Goal: Information Seeking & Learning: Learn about a topic

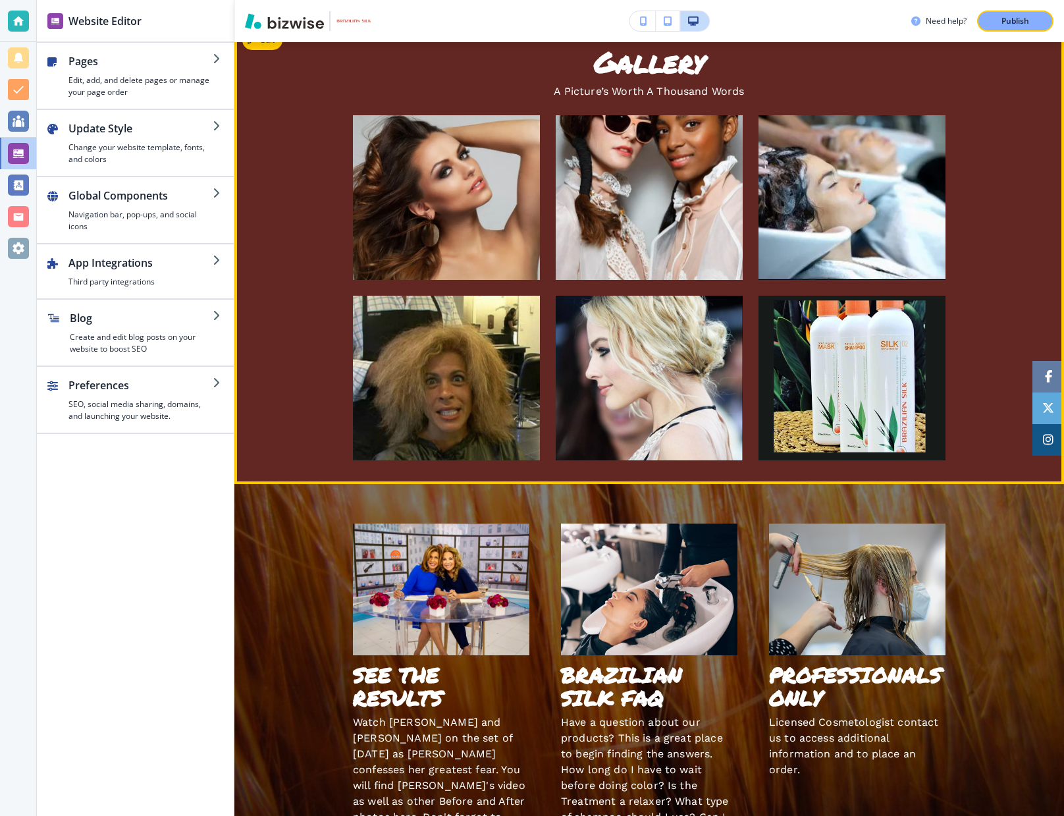
scroll to position [1823, 0]
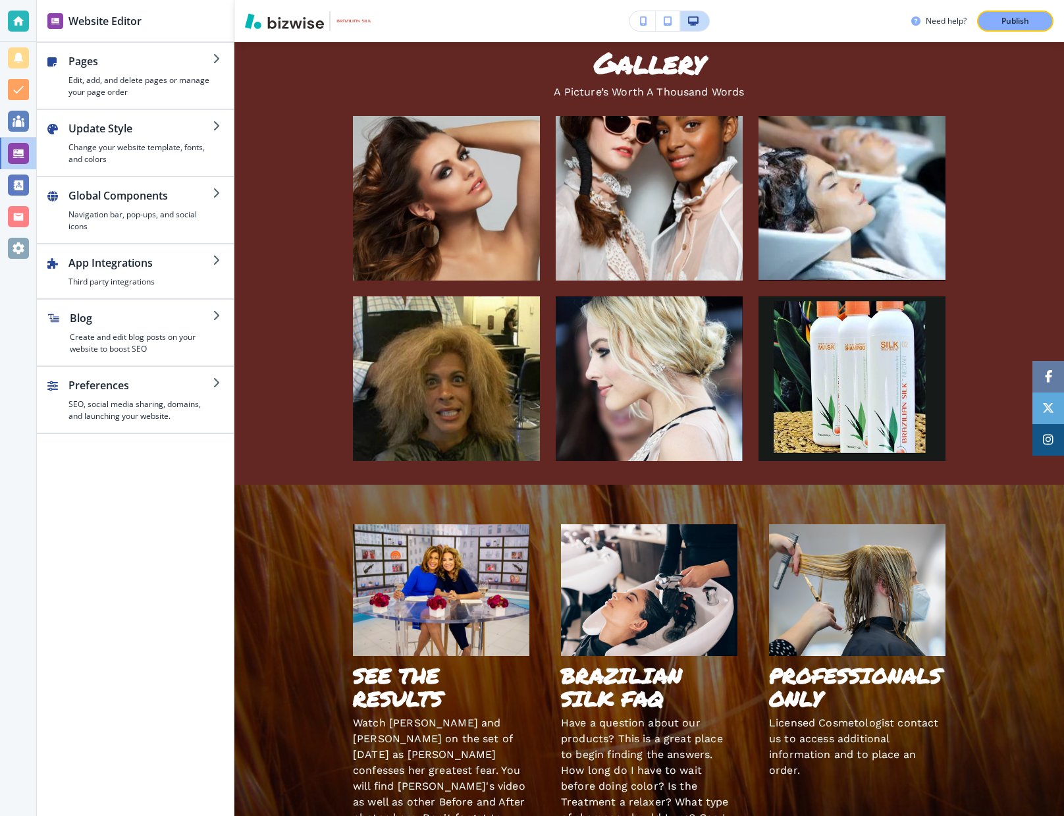
click at [643, 24] on icon "button" at bounding box center [643, 20] width 7 height 9
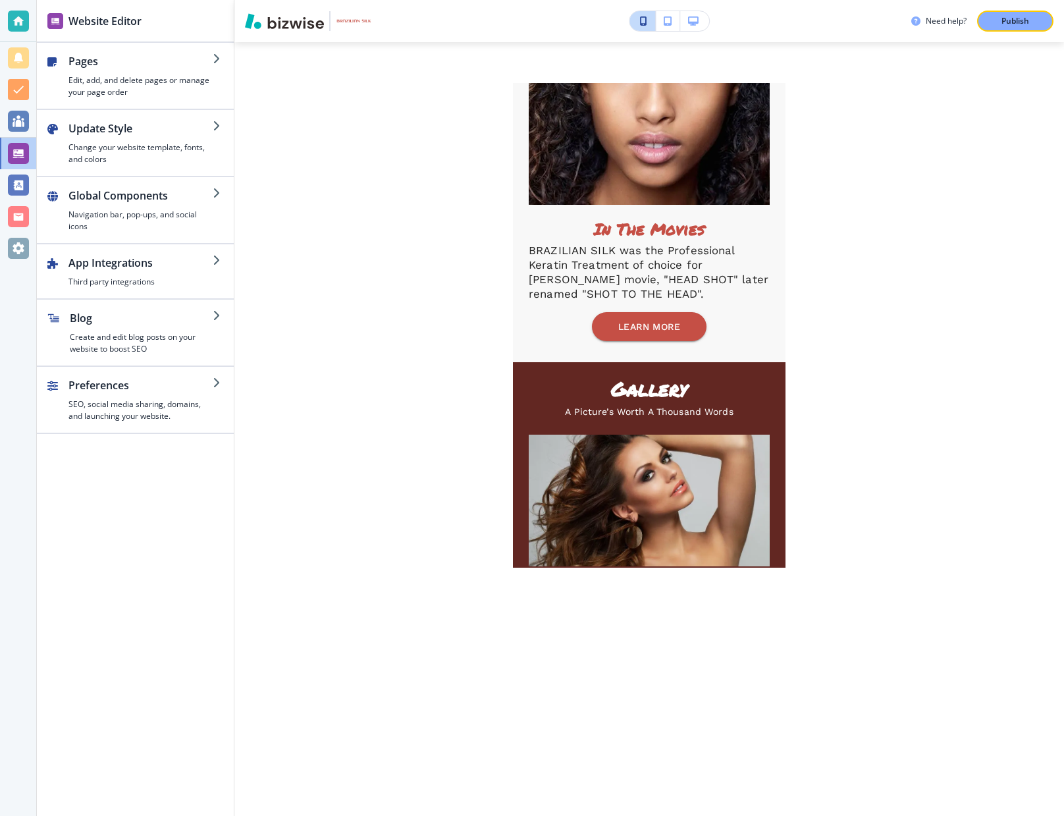
scroll to position [0, 0]
click at [667, 25] on icon "button" at bounding box center [668, 20] width 8 height 9
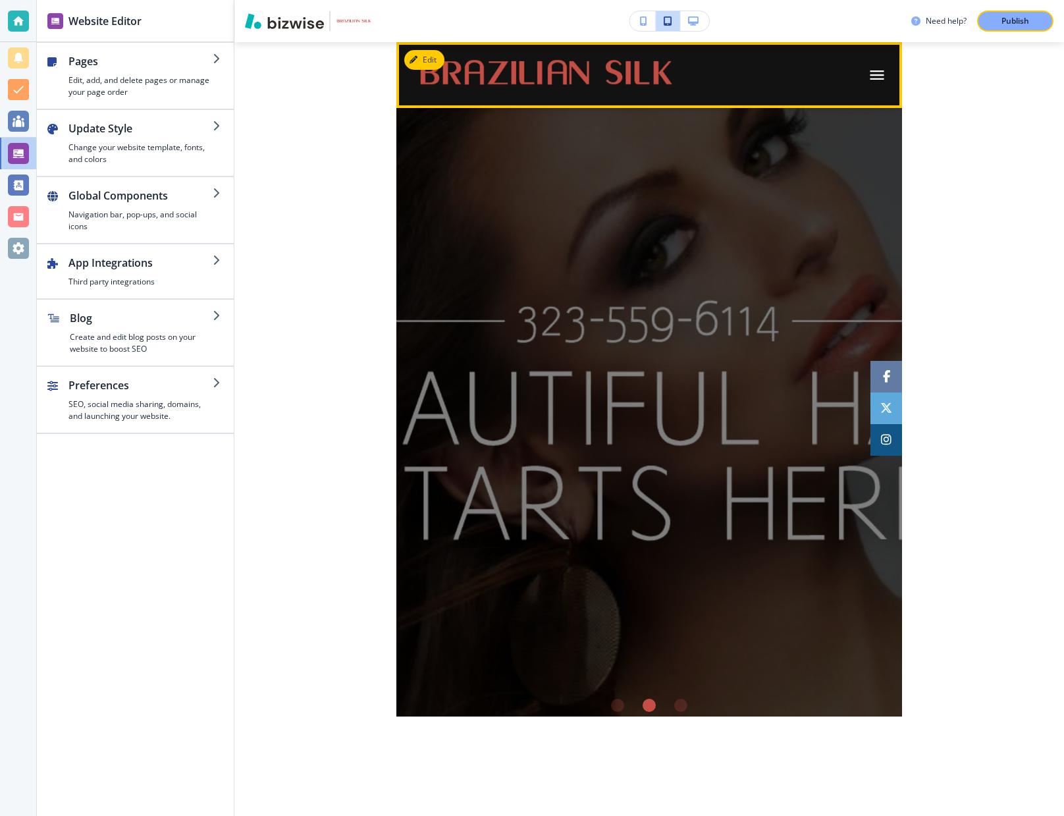
click at [869, 80] on icon "button" at bounding box center [877, 75] width 18 height 18
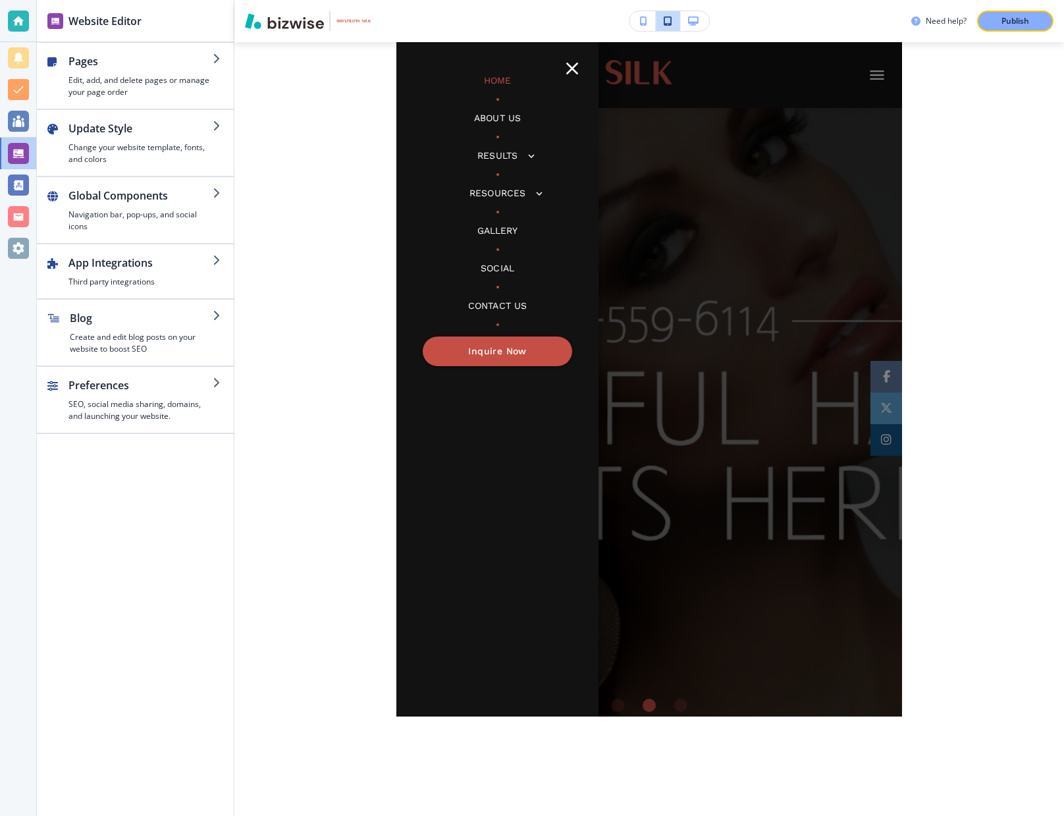
scroll to position [1, 0]
click at [506, 190] on p "Resources" at bounding box center [498, 193] width 56 height 14
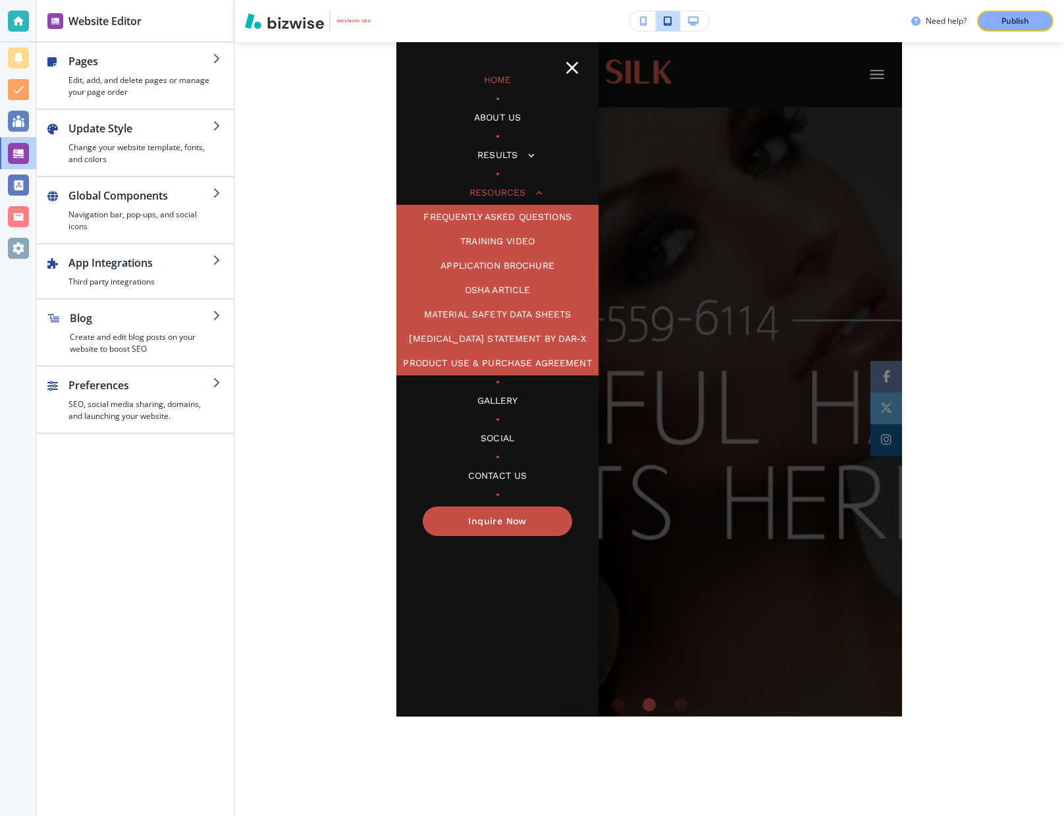
scroll to position [0, 0]
click at [494, 265] on p "Application Brochure" at bounding box center [498, 266] width 114 height 14
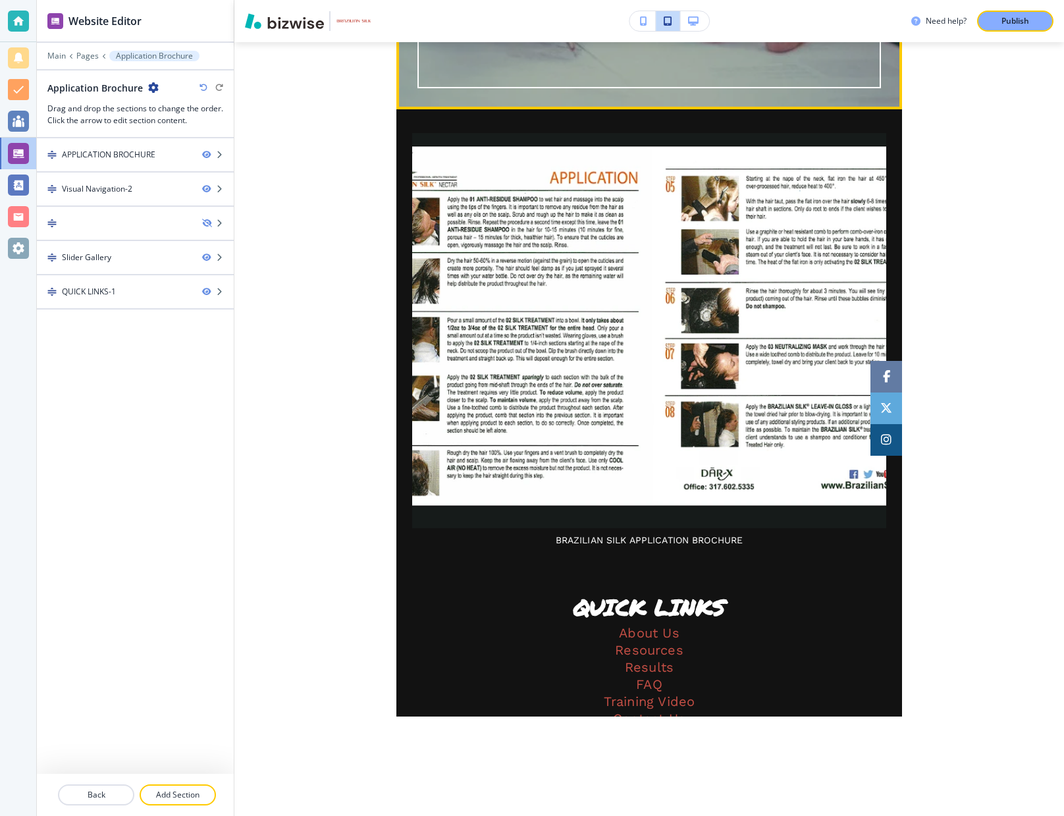
scroll to position [1057, 0]
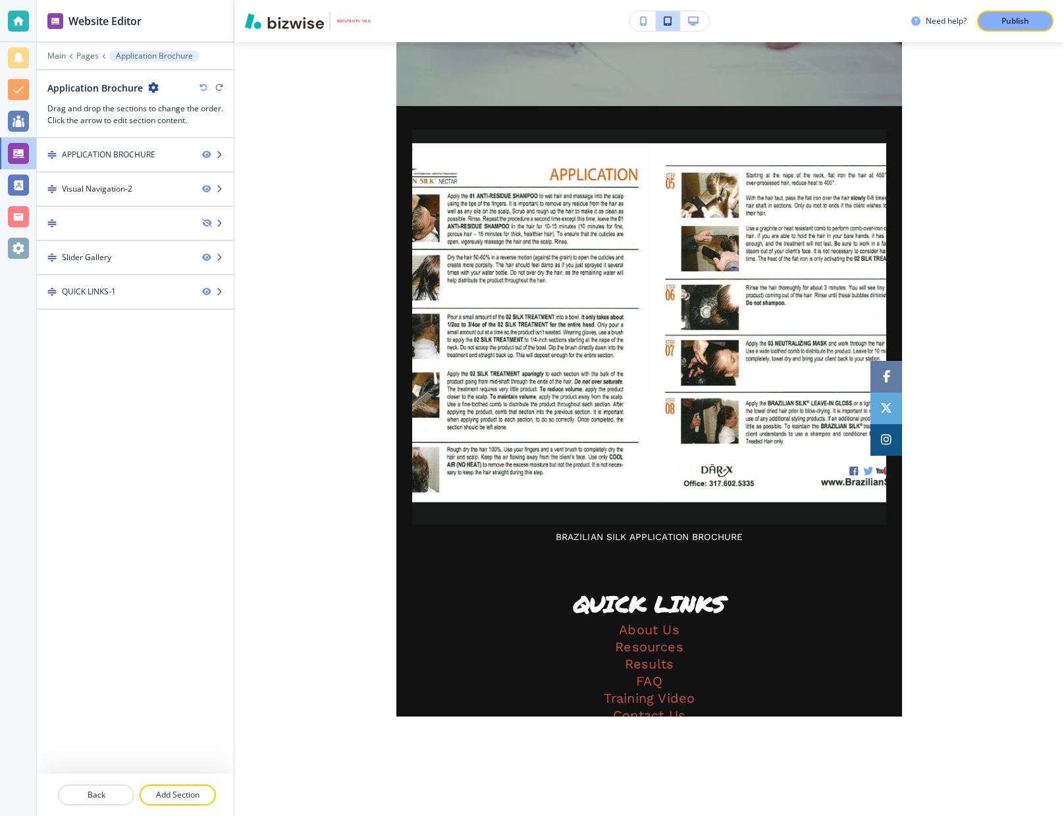
click at [643, 22] on icon "button" at bounding box center [643, 20] width 7 height 9
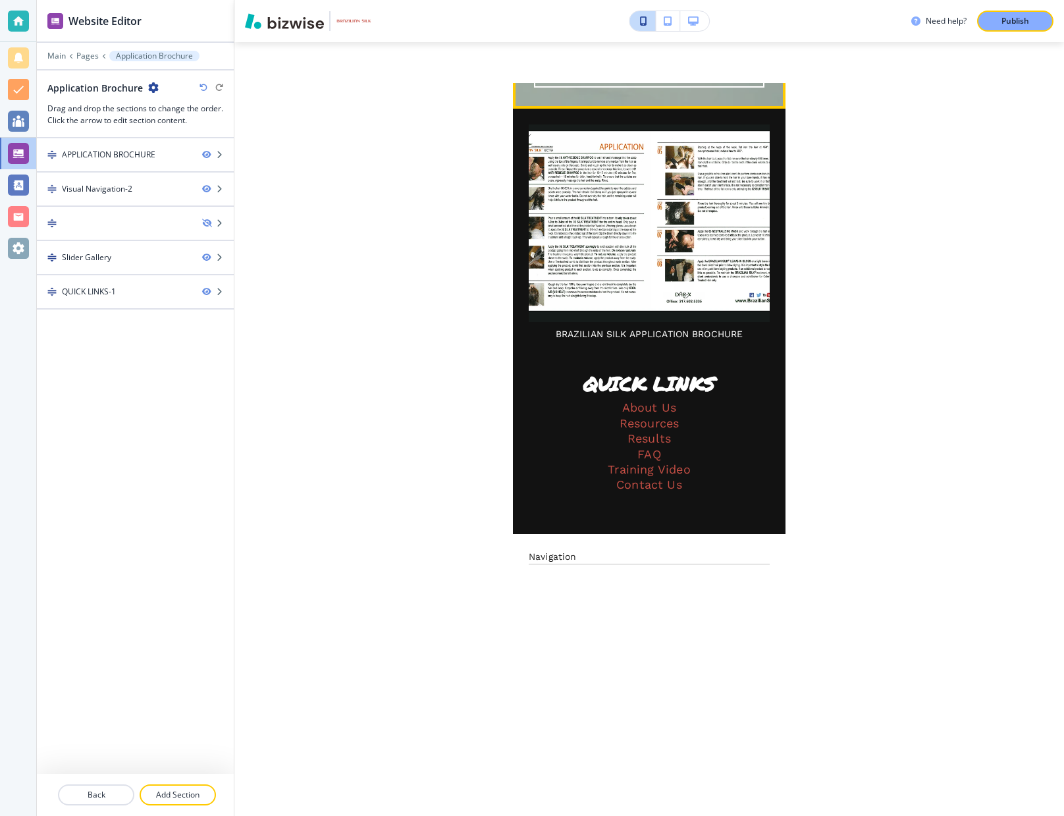
scroll to position [1694, 0]
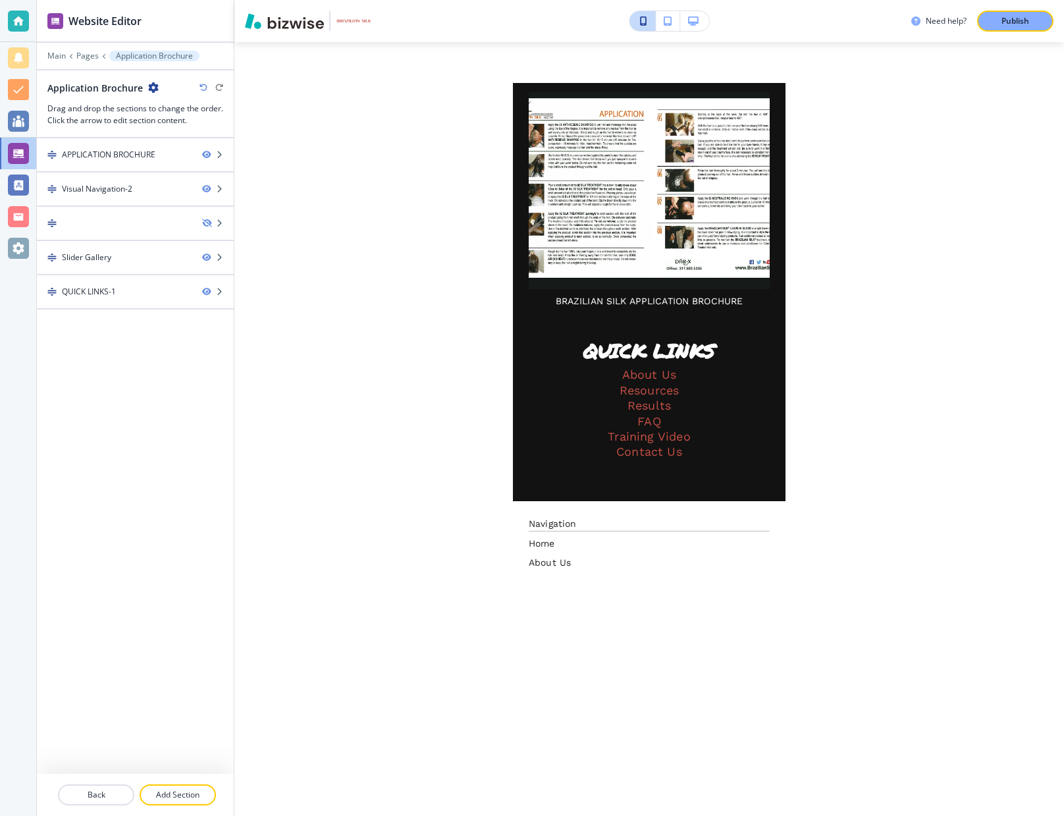
click at [696, 19] on icon "button" at bounding box center [693, 20] width 11 height 9
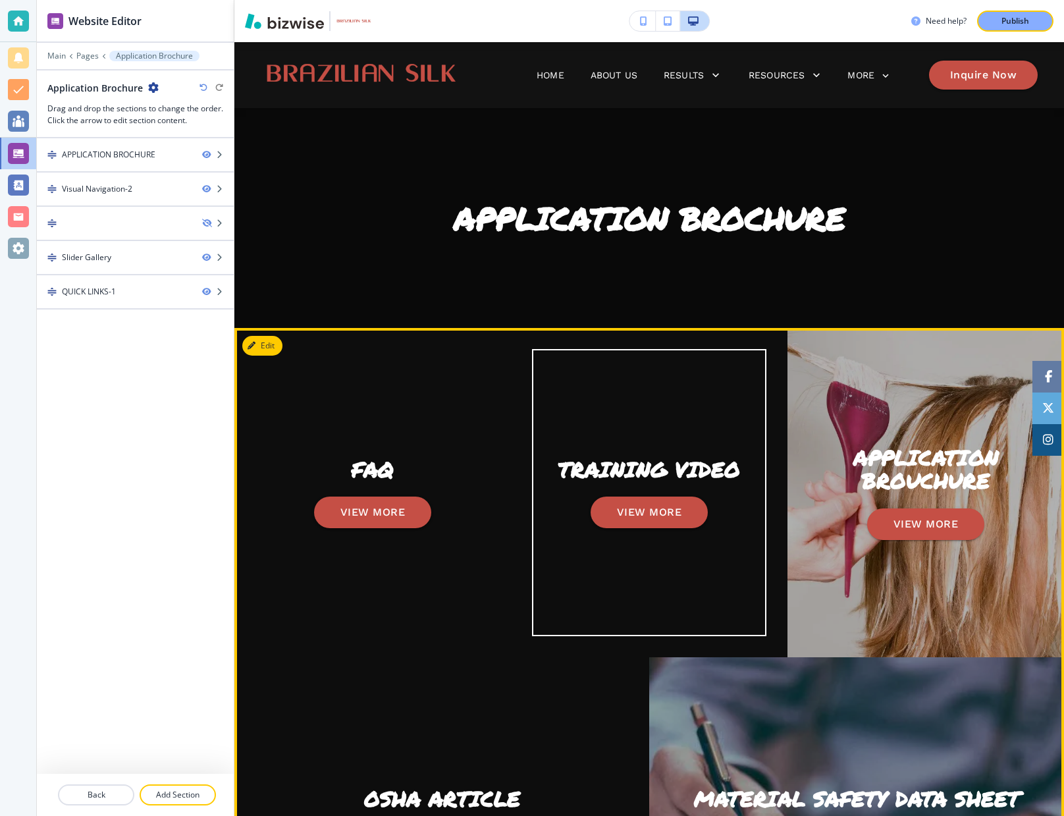
scroll to position [0, 0]
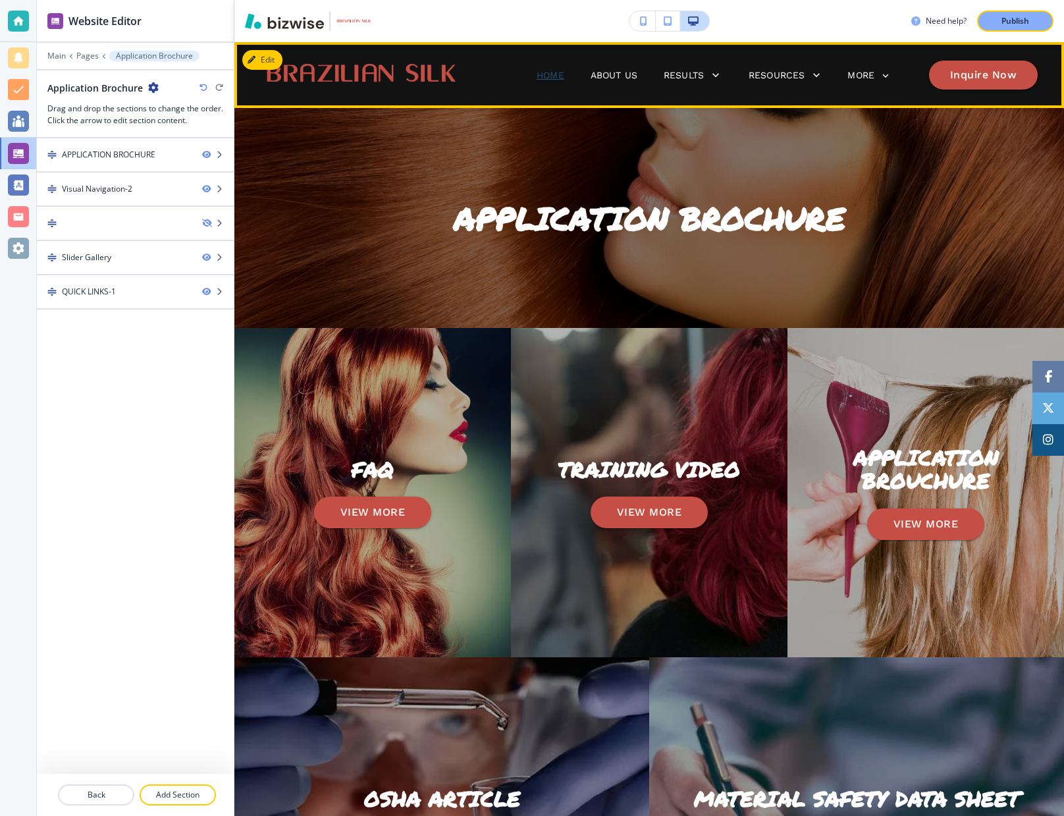
click at [547, 72] on p "Home" at bounding box center [551, 75] width 28 height 14
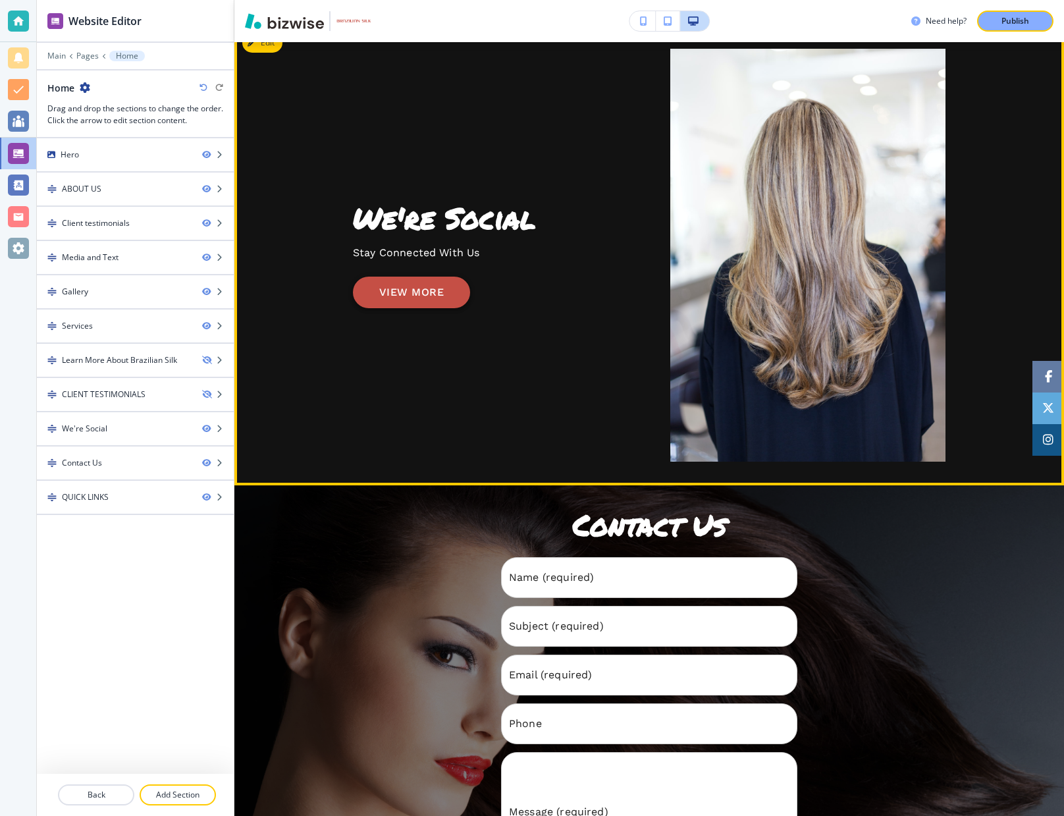
scroll to position [2755, 0]
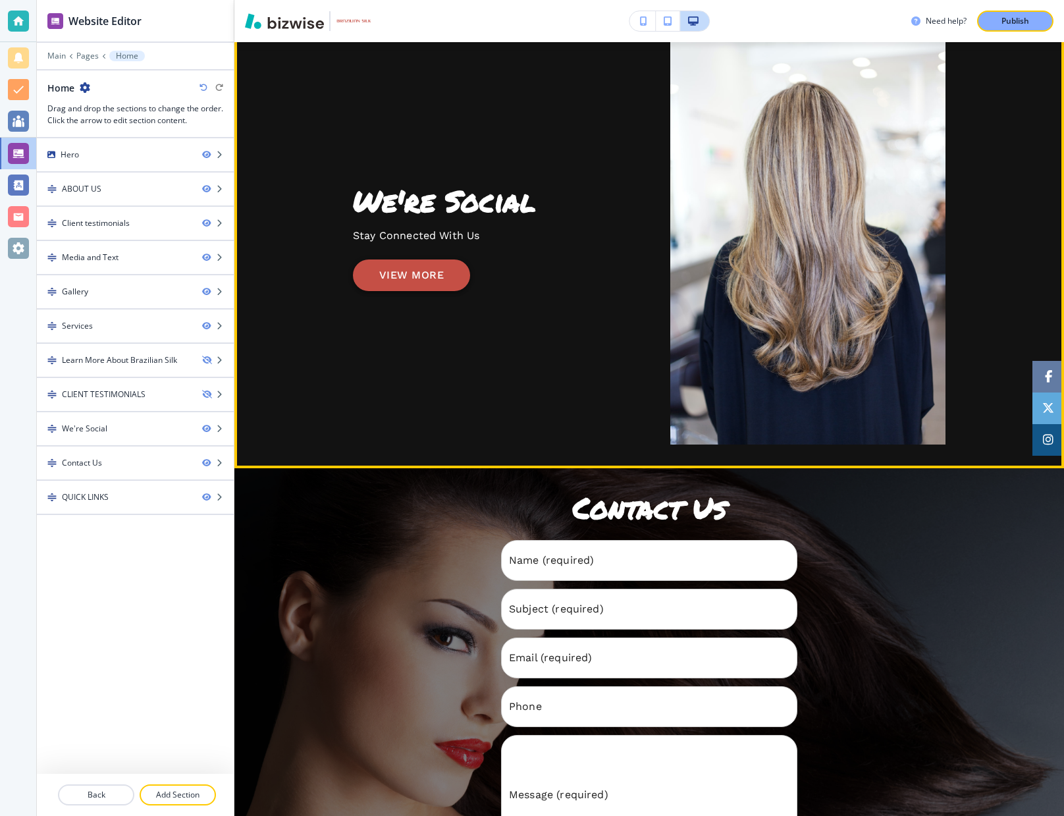
click at [404, 259] on button "VIEW MORE" at bounding box center [411, 275] width 117 height 32
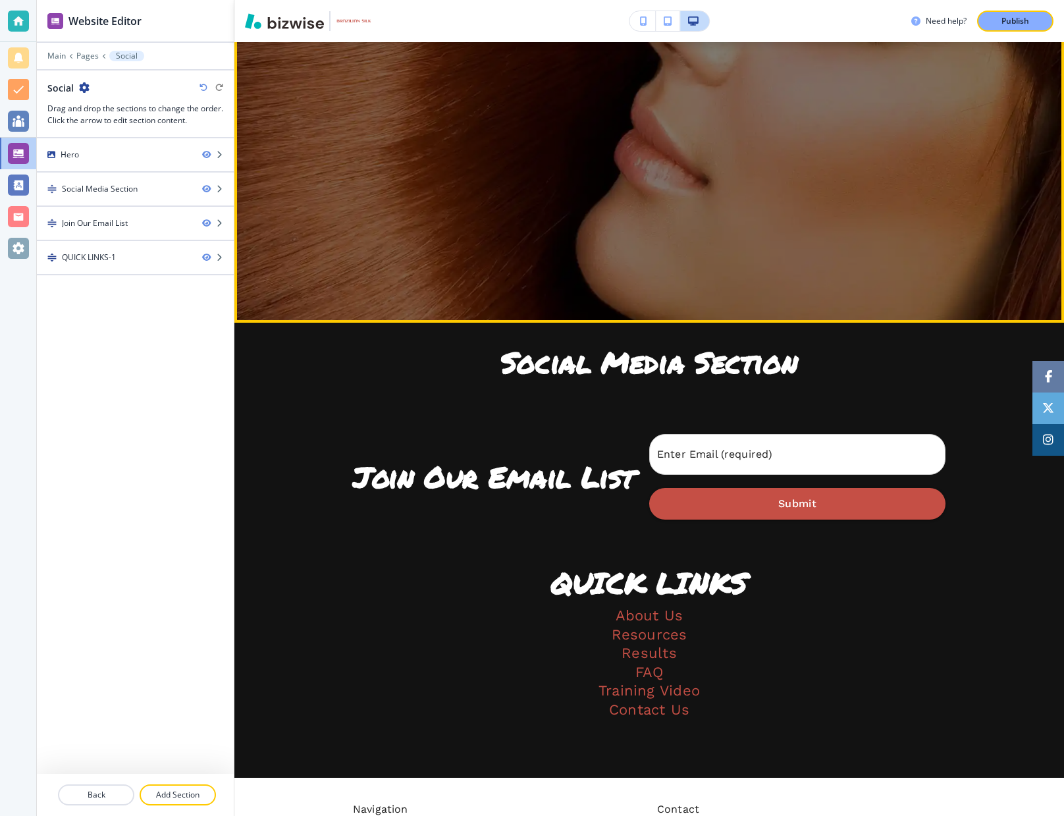
scroll to position [400, 0]
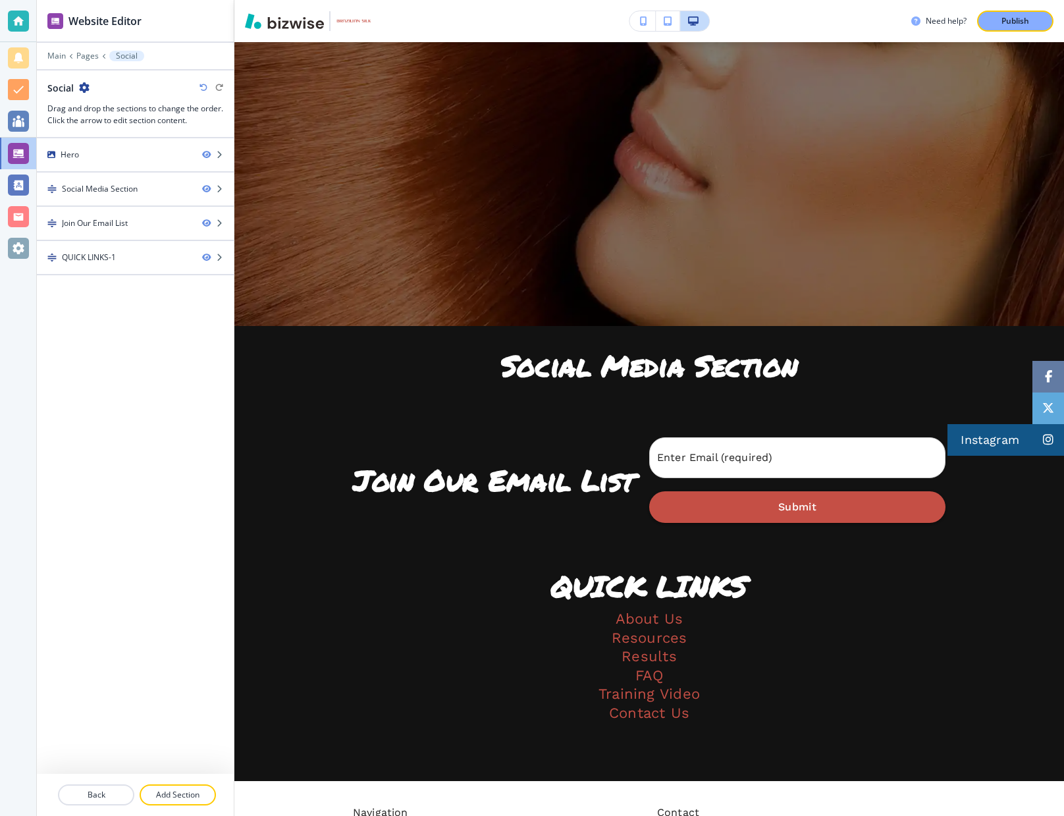
click at [1042, 438] on link "Instagram" at bounding box center [1049, 440] width 32 height 32
click at [1051, 403] on span at bounding box center [1048, 408] width 12 height 12
click at [1049, 381] on span at bounding box center [1048, 377] width 7 height 12
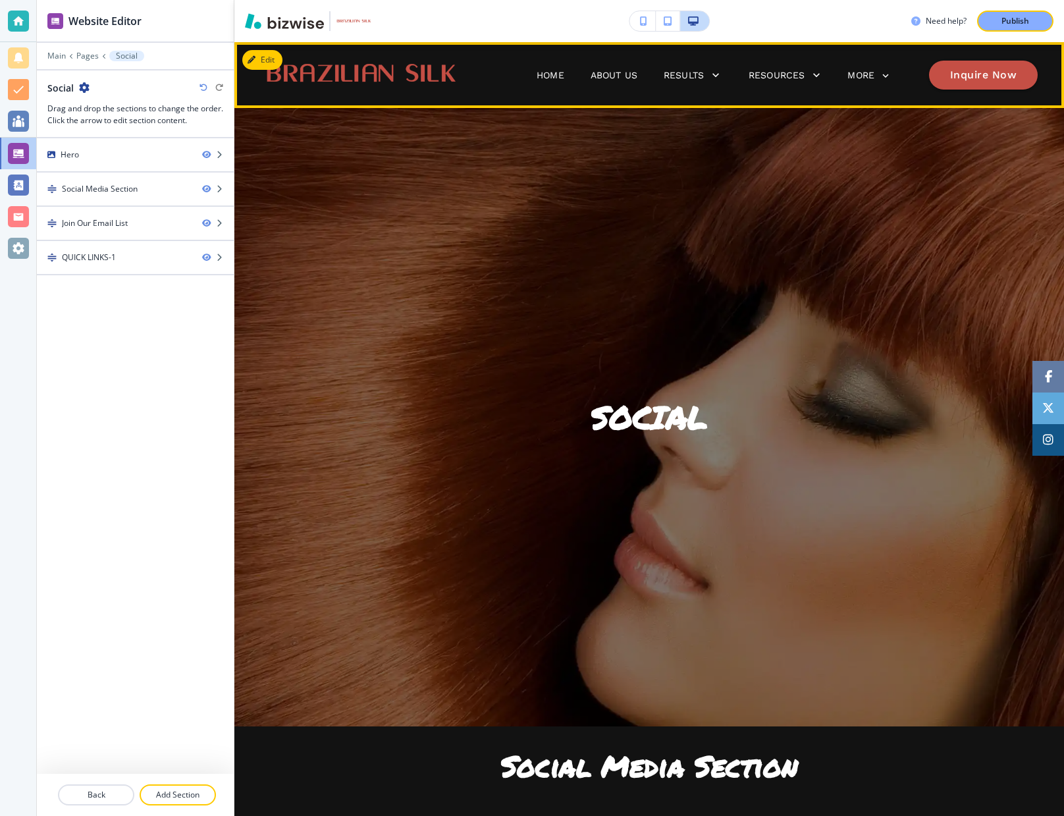
scroll to position [0, 0]
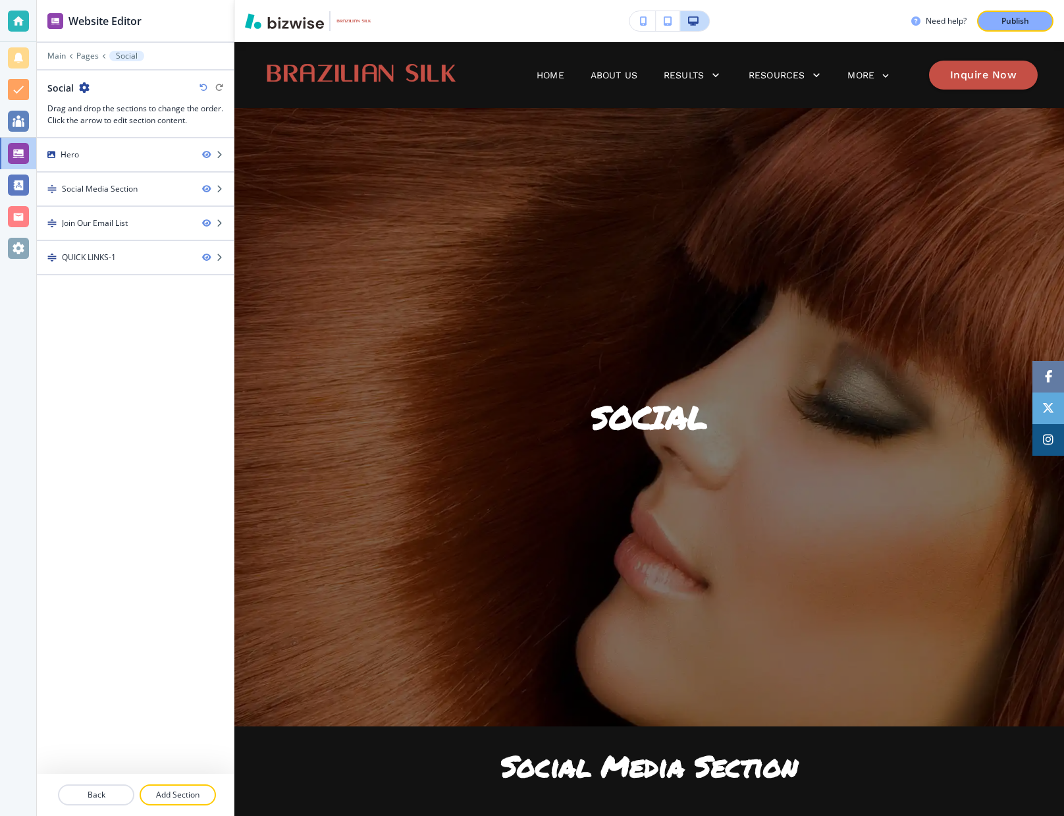
click at [646, 21] on icon "button" at bounding box center [643, 20] width 7 height 9
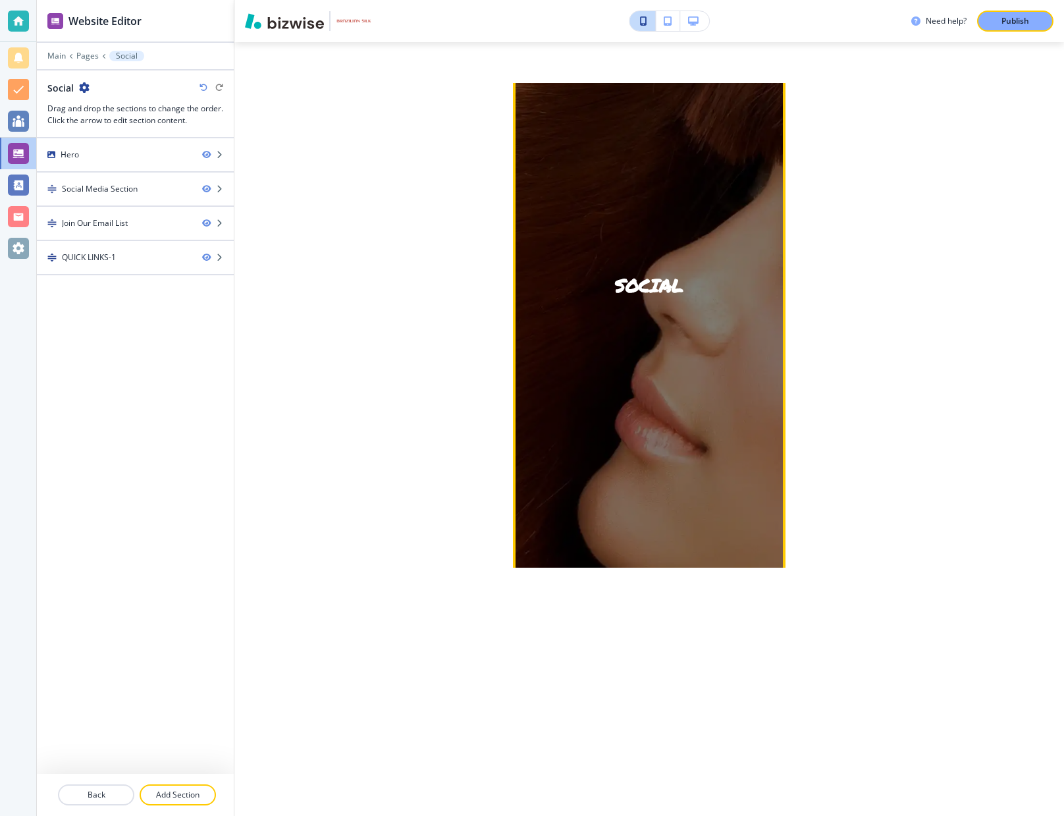
scroll to position [162, 0]
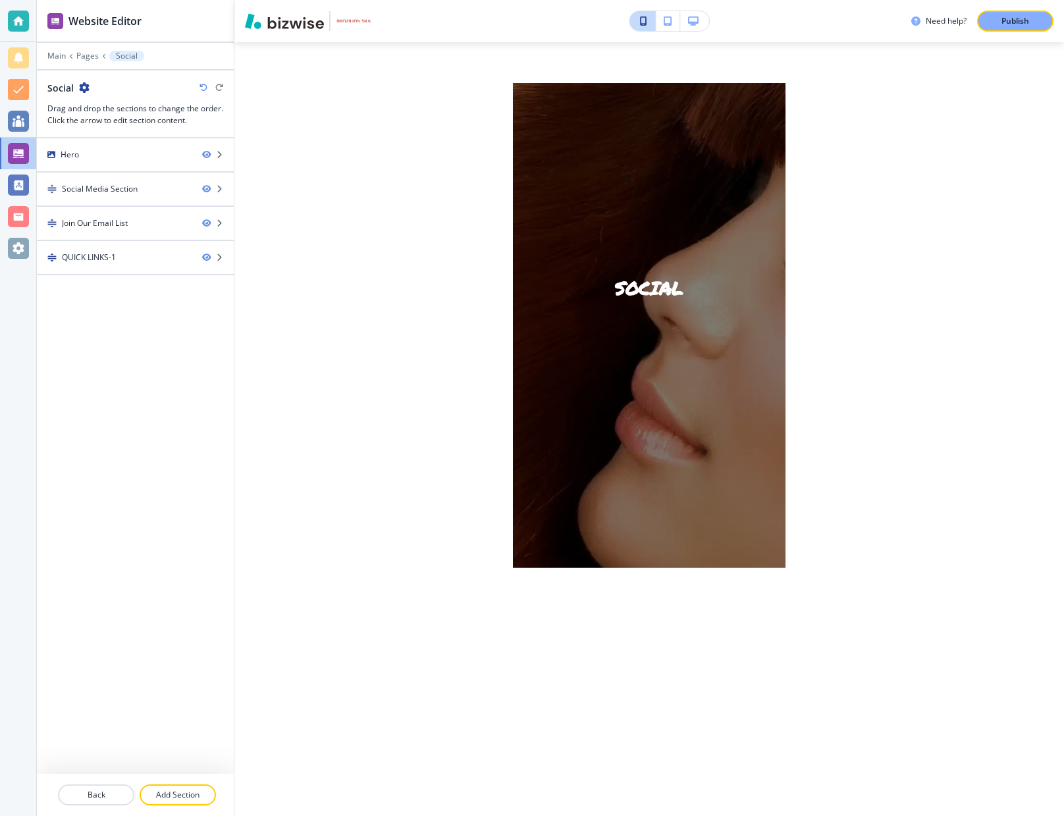
click at [693, 16] on icon "button" at bounding box center [693, 20] width 11 height 9
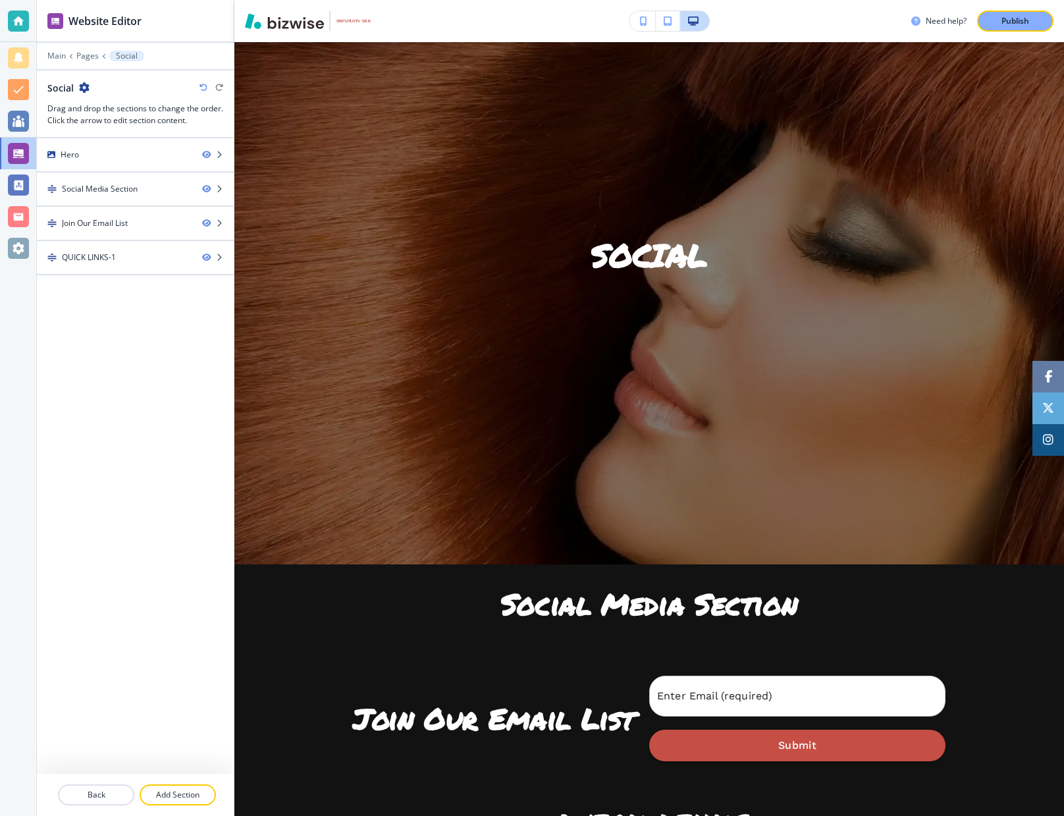
scroll to position [0, 0]
click at [666, 20] on icon "button" at bounding box center [668, 20] width 8 height 9
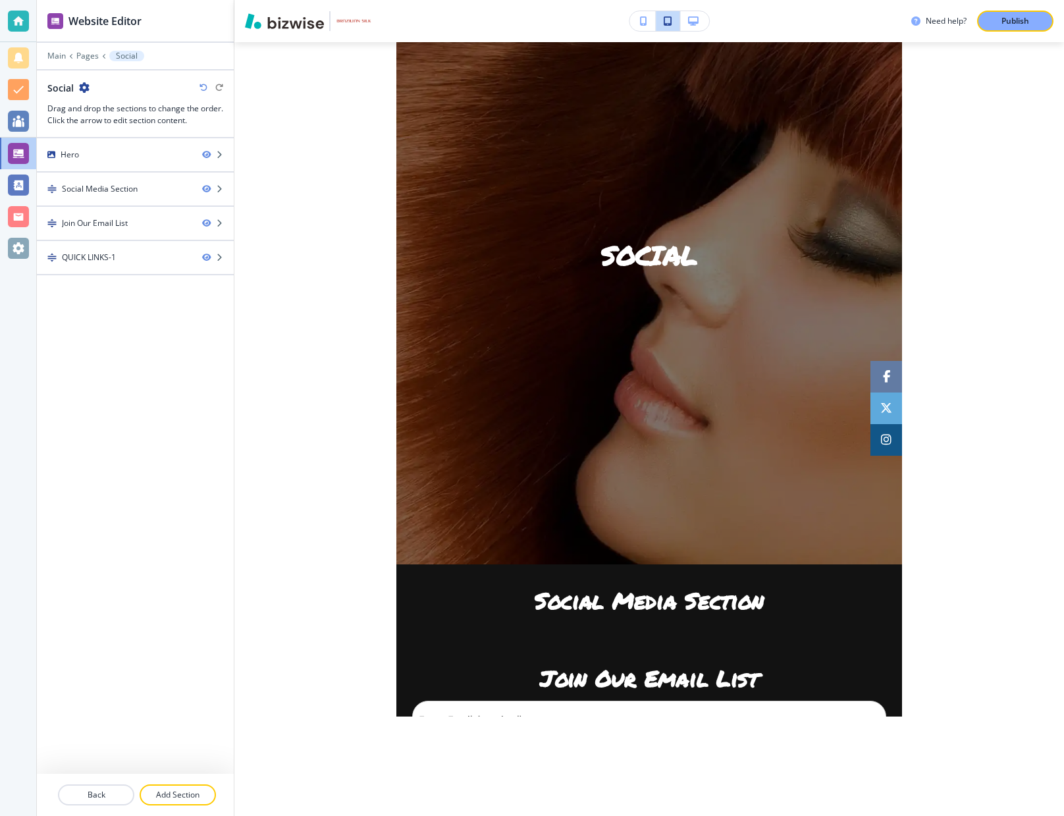
click at [643, 22] on icon "button" at bounding box center [643, 20] width 7 height 9
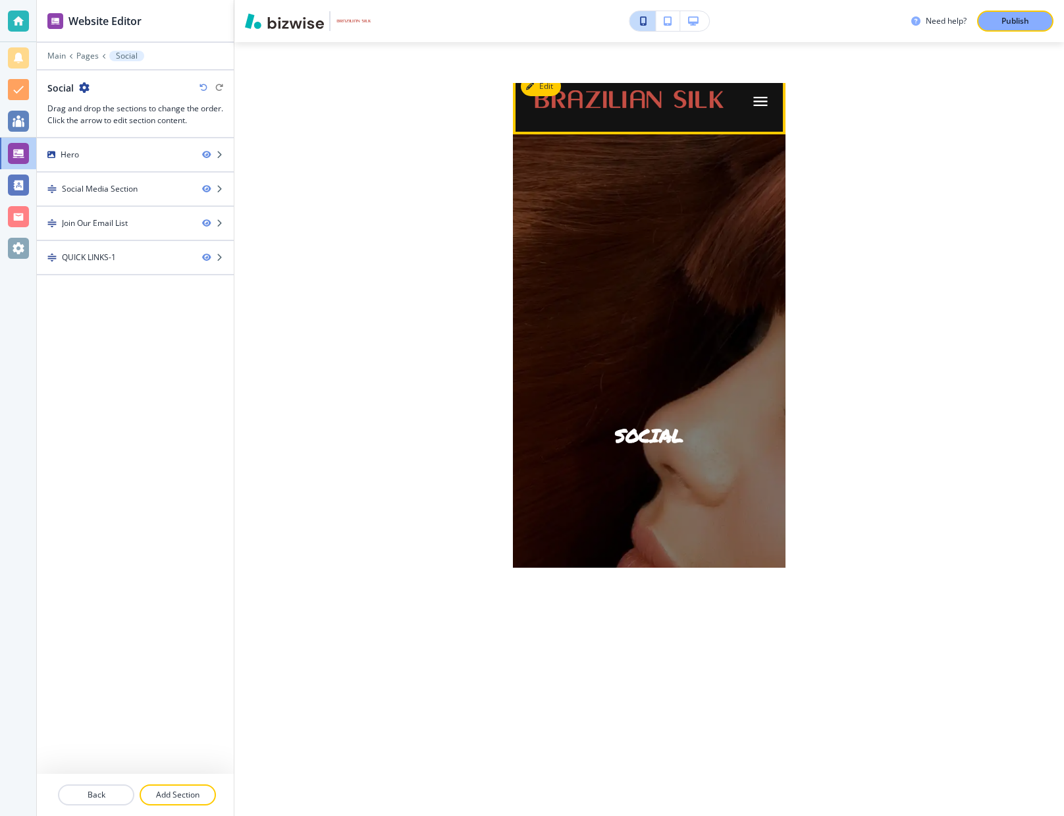
scroll to position [18, 0]
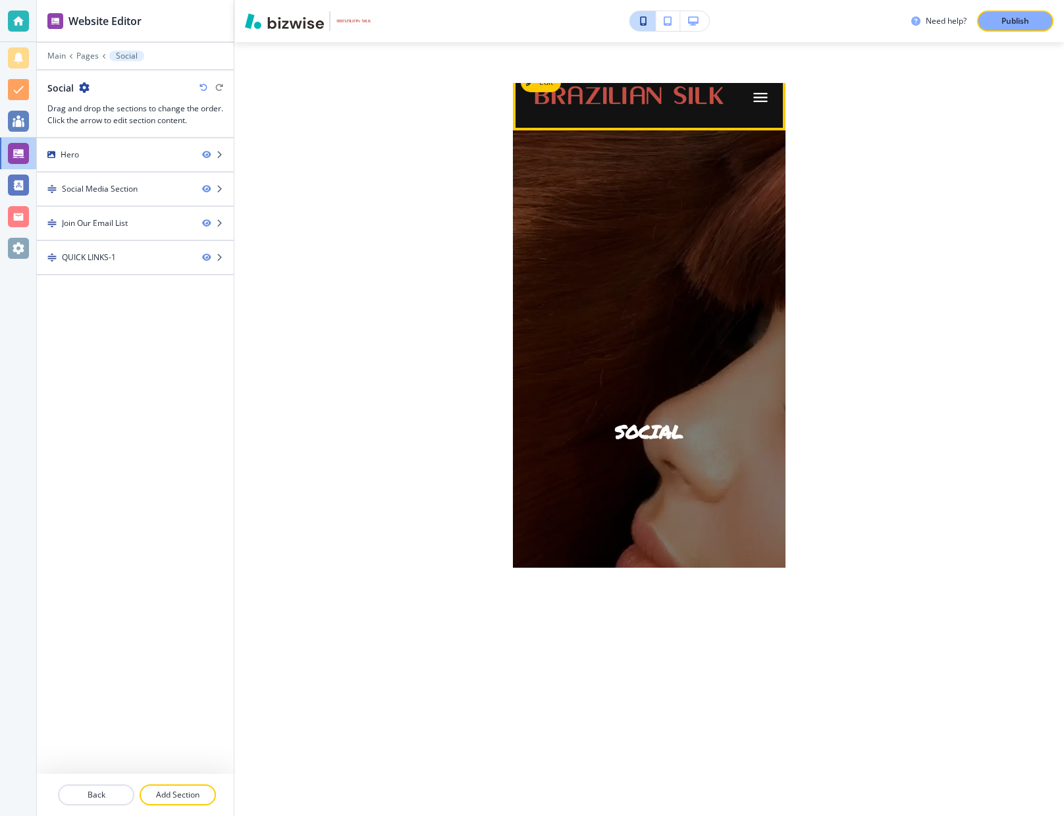
click at [765, 103] on icon "button" at bounding box center [760, 97] width 18 height 18
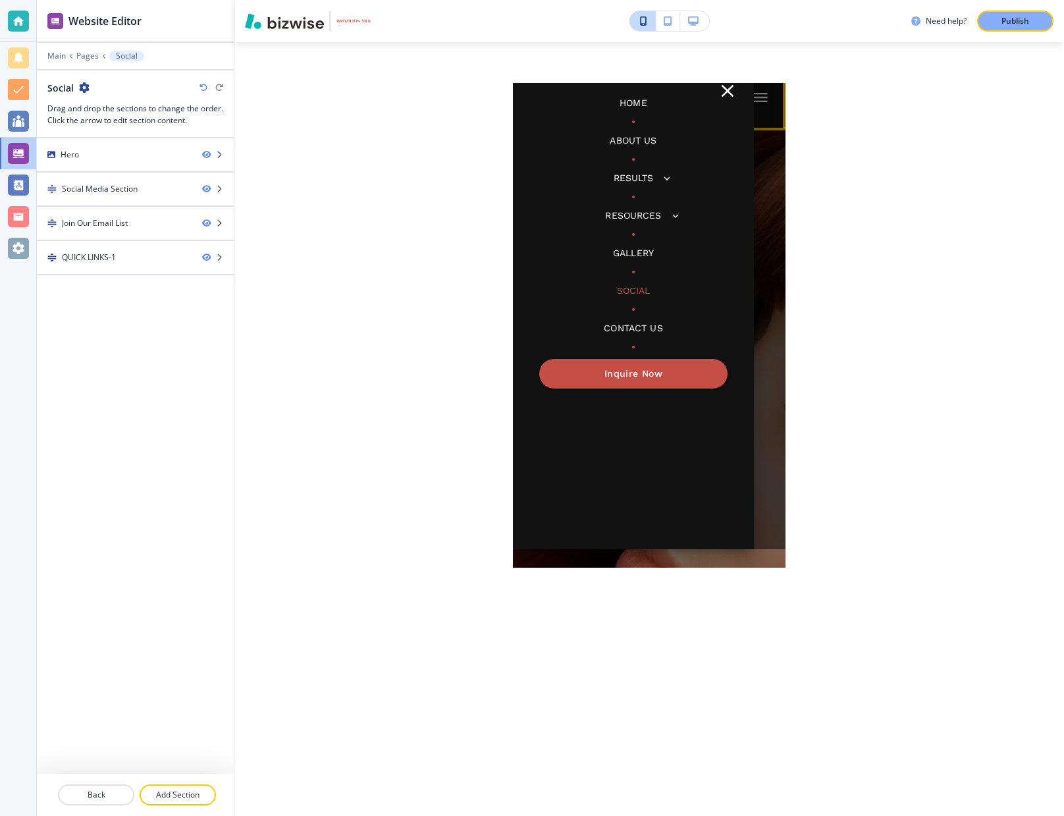
scroll to position [0, 0]
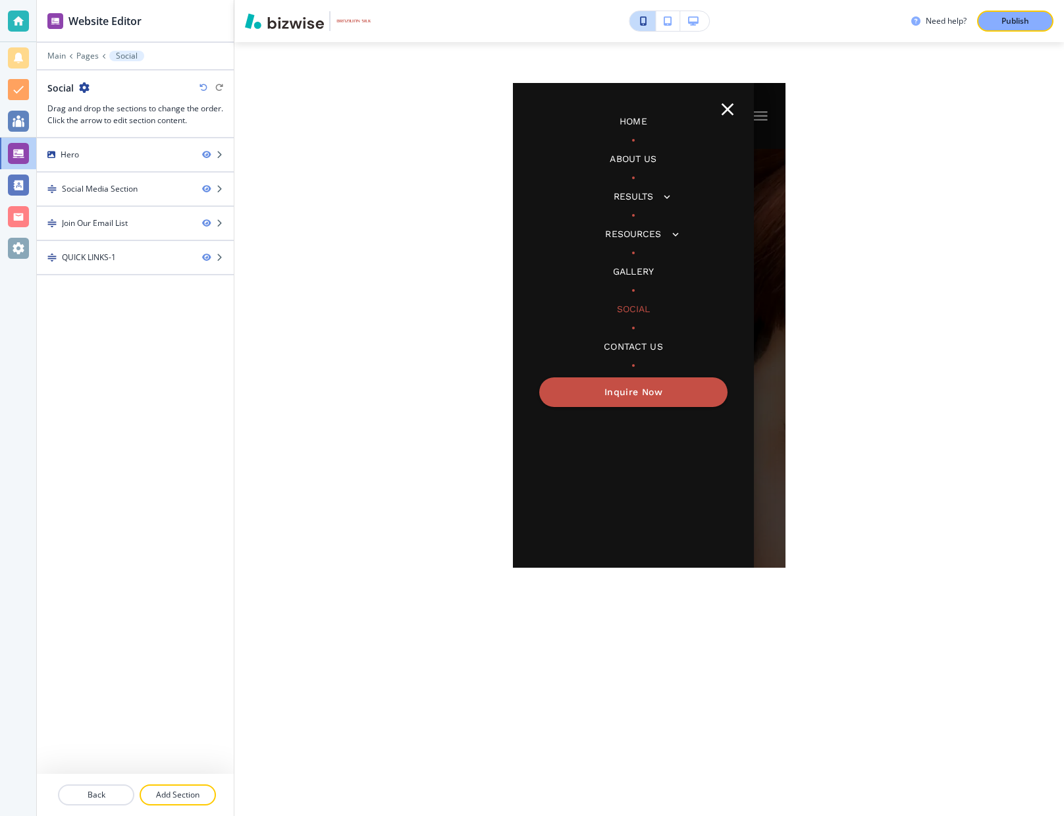
click at [635, 123] on p "Home" at bounding box center [634, 122] width 28 height 14
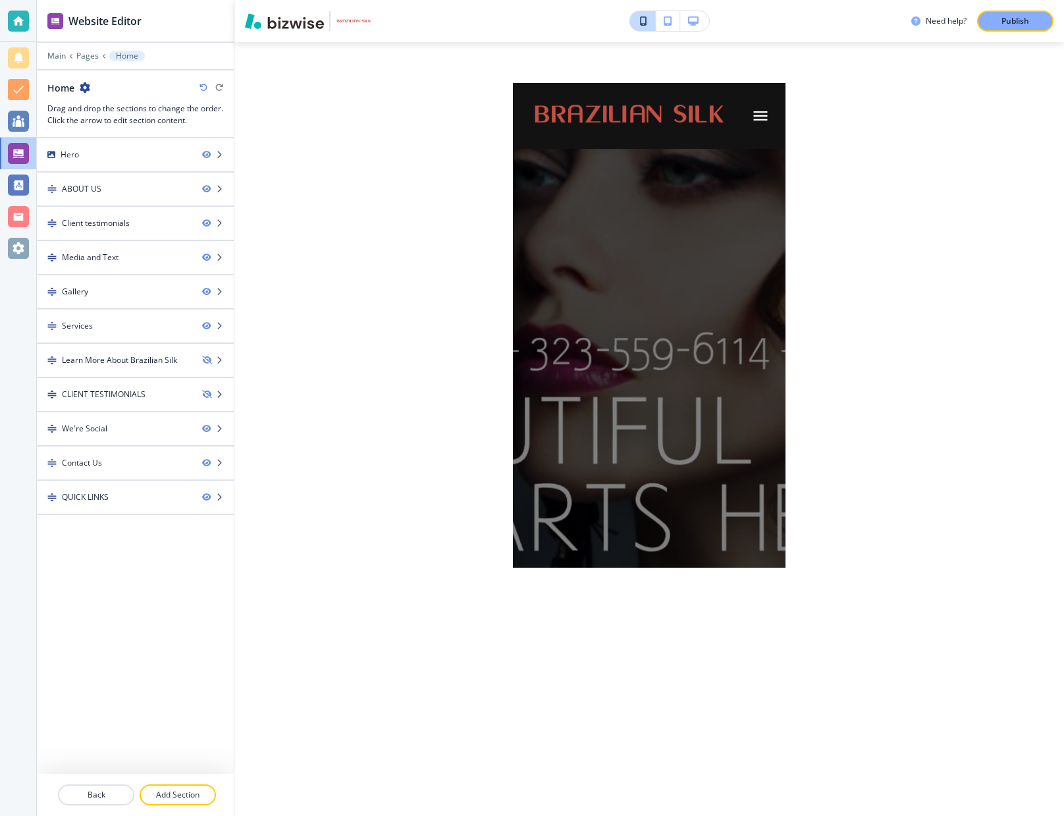
click at [691, 22] on icon "button" at bounding box center [693, 20] width 11 height 9
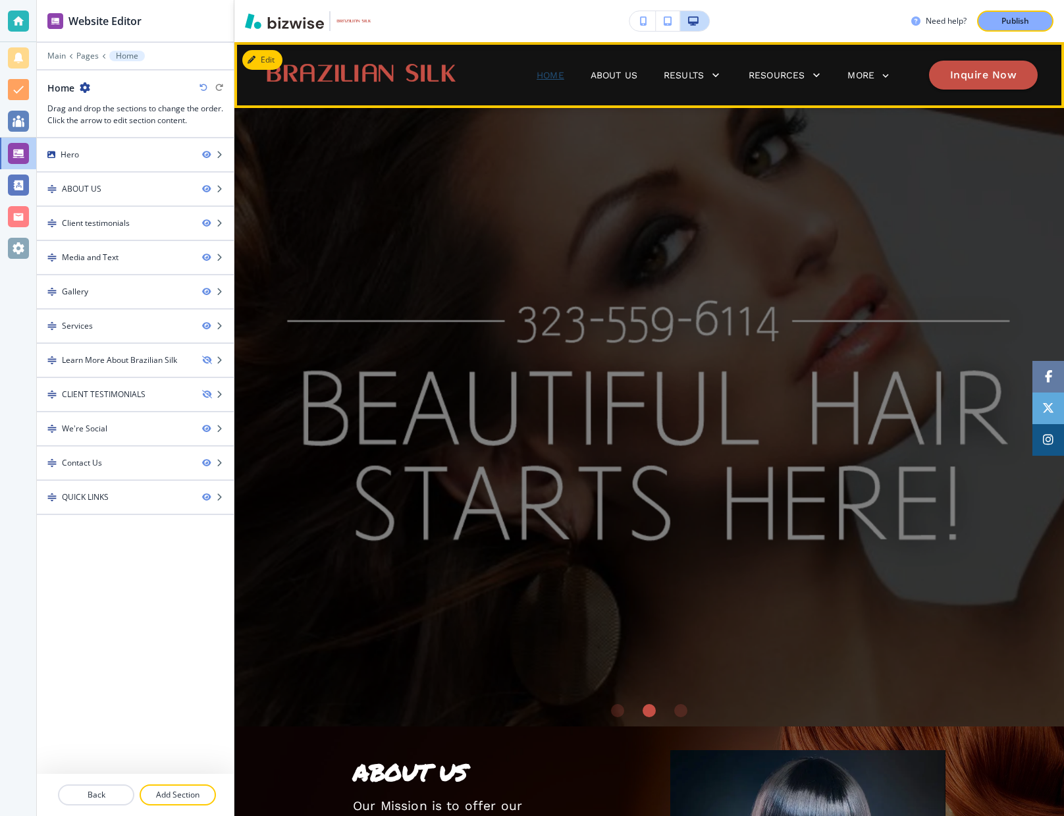
click at [546, 70] on p "Home" at bounding box center [551, 75] width 28 height 14
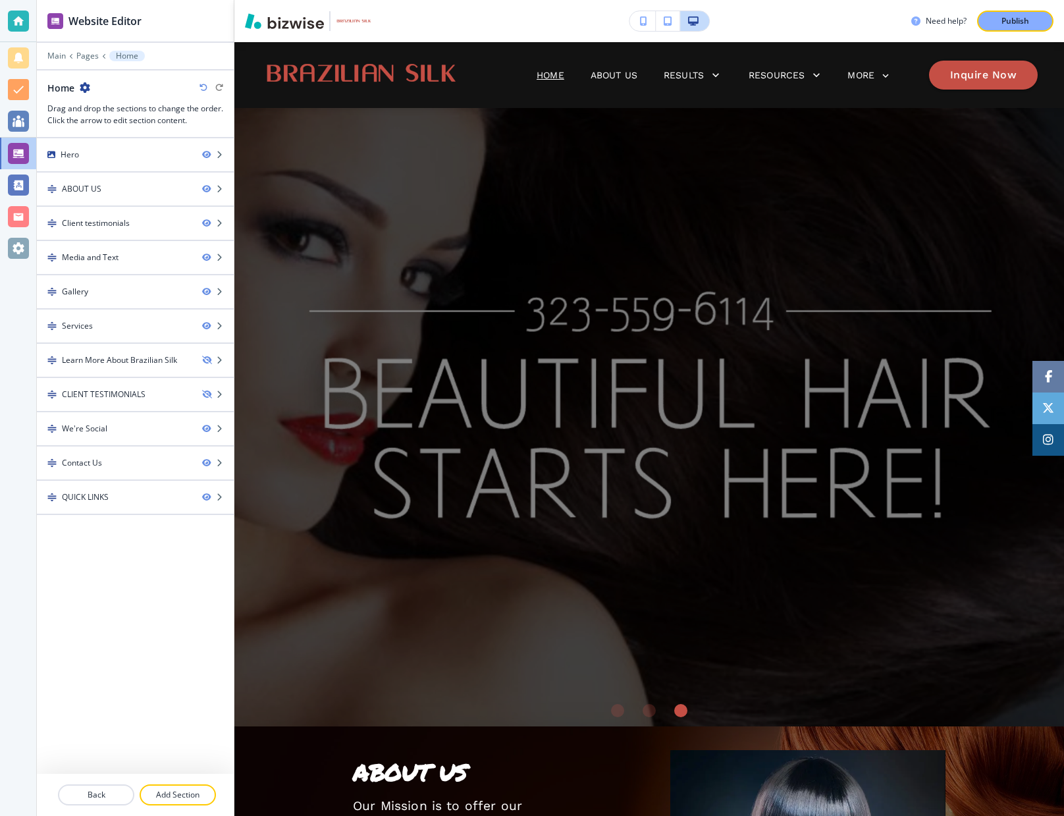
click at [645, 28] on button "button" at bounding box center [643, 21] width 26 height 20
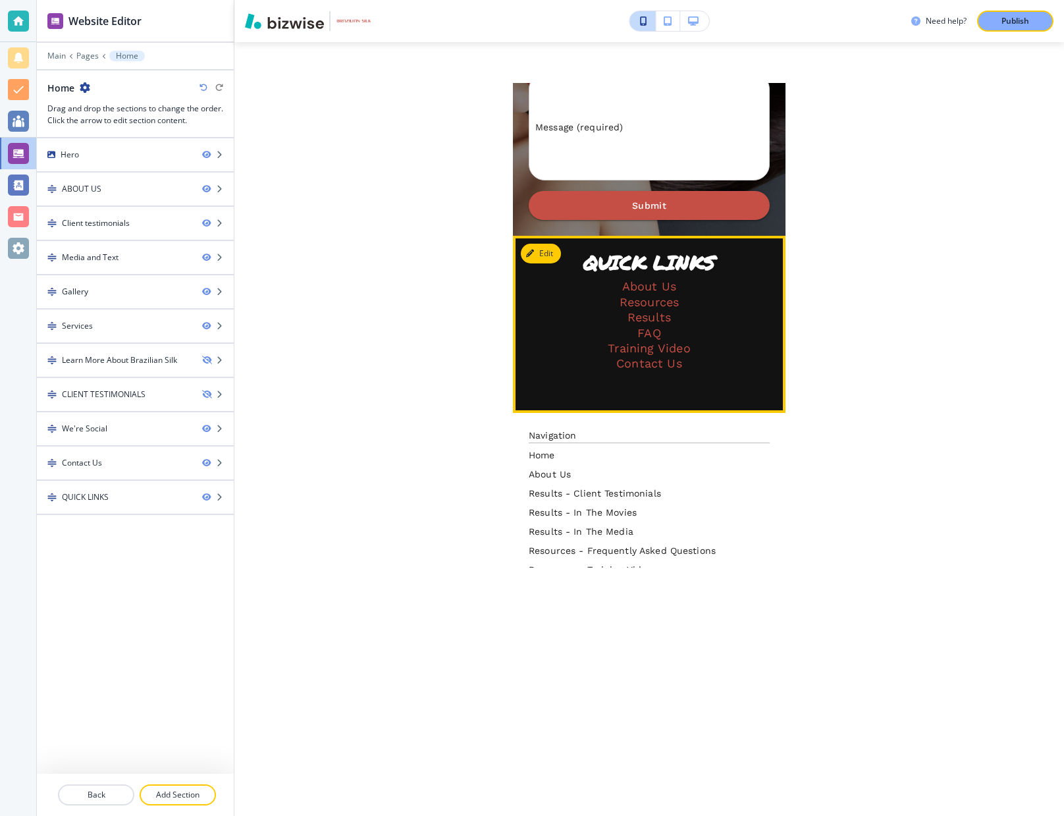
scroll to position [5056, 0]
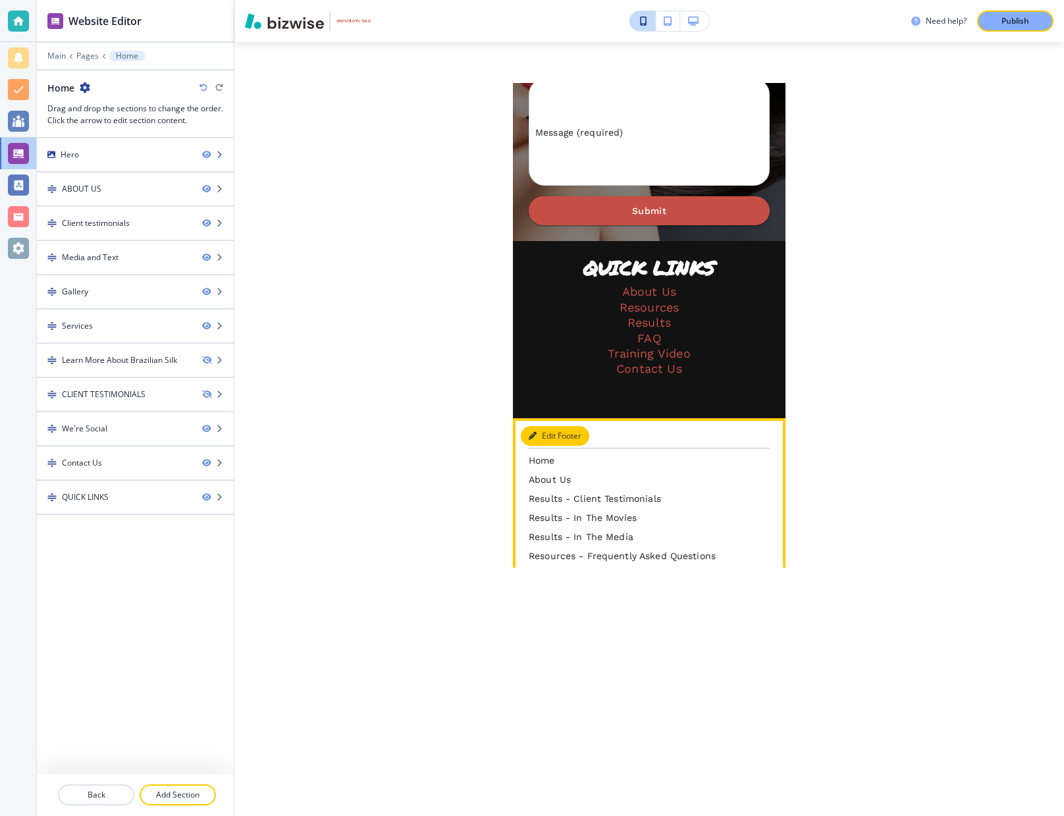
click at [549, 426] on button "Edit Footer" at bounding box center [555, 436] width 68 height 20
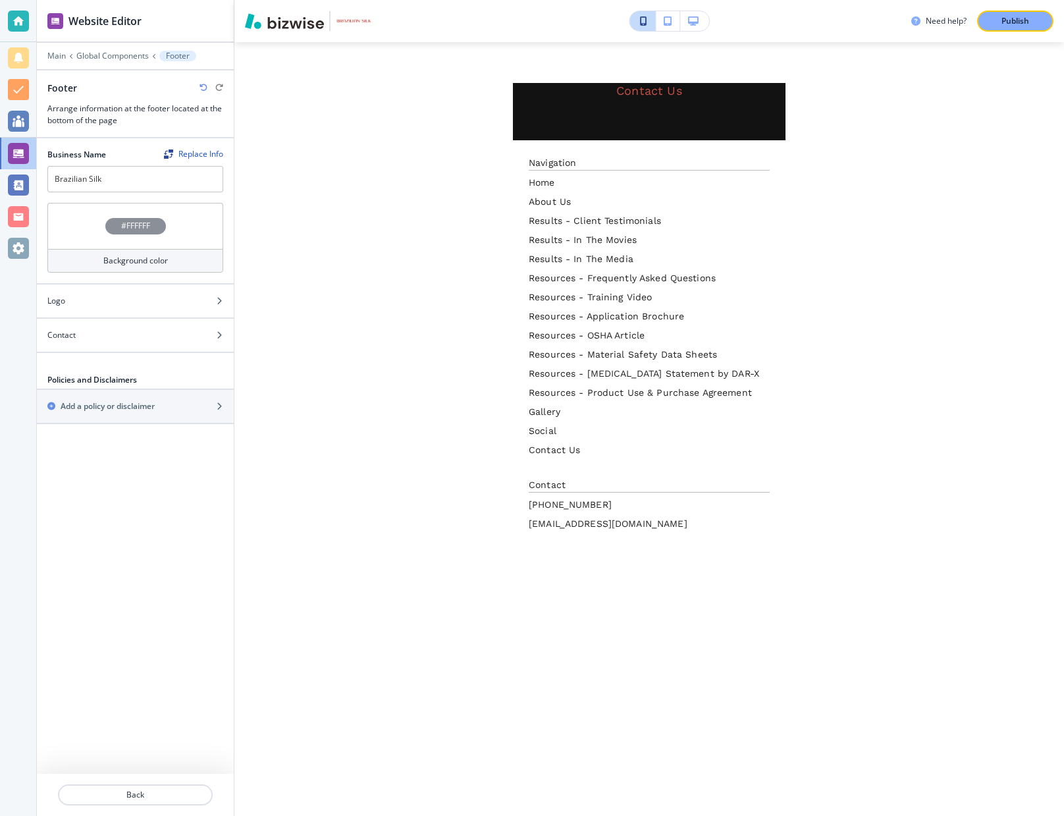
scroll to position [0, 0]
click at [296, 25] on img "button" at bounding box center [284, 21] width 79 height 16
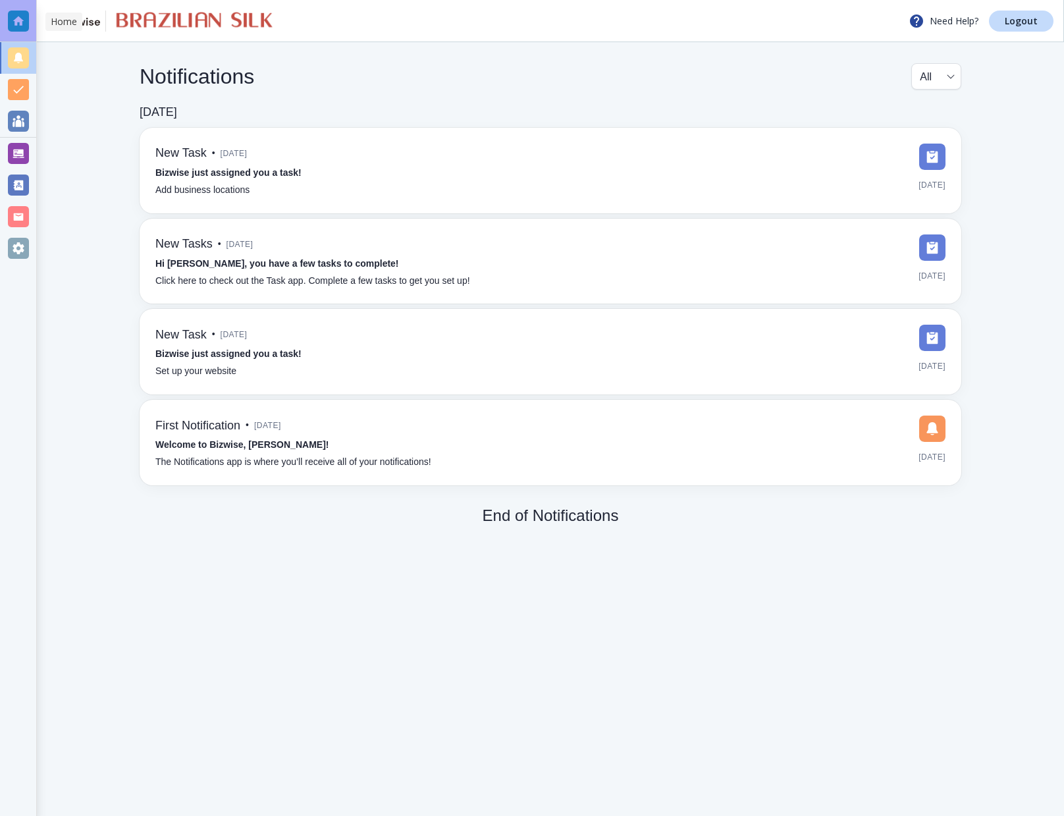
click at [14, 14] on div at bounding box center [18, 21] width 21 height 21
click at [157, 22] on img at bounding box center [192, 21] width 163 height 21
click at [87, 22] on img at bounding box center [73, 20] width 53 height 11
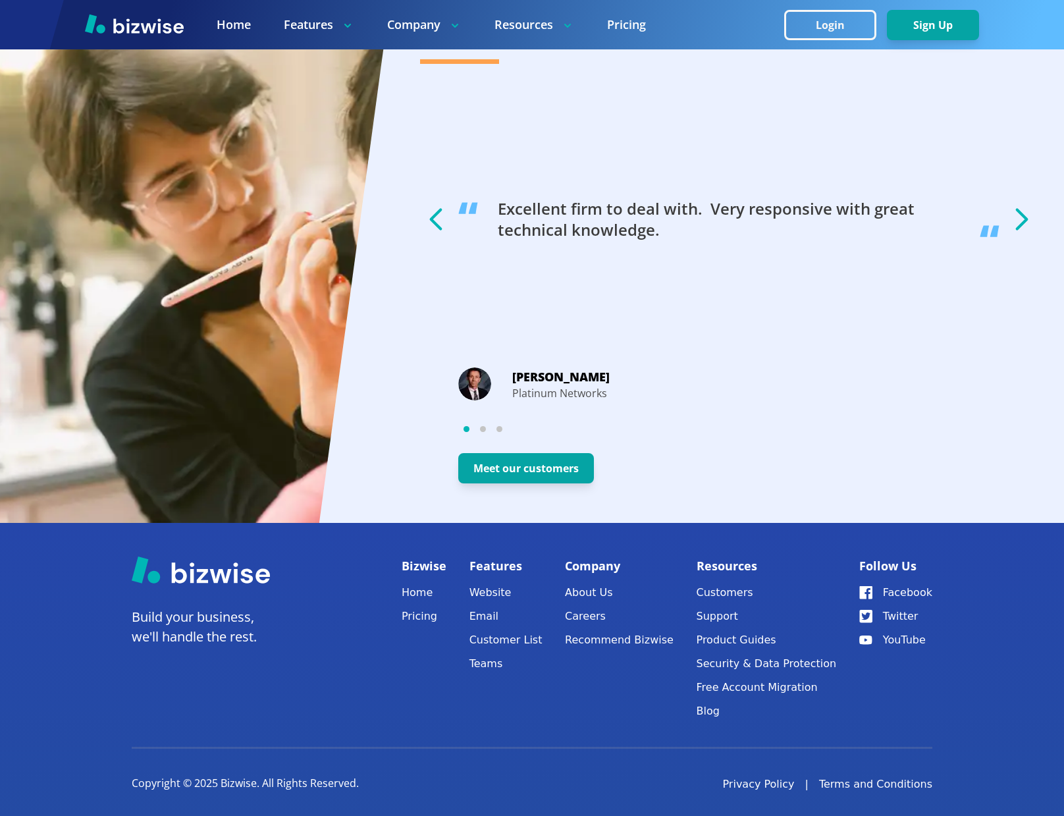
scroll to position [2344, 0]
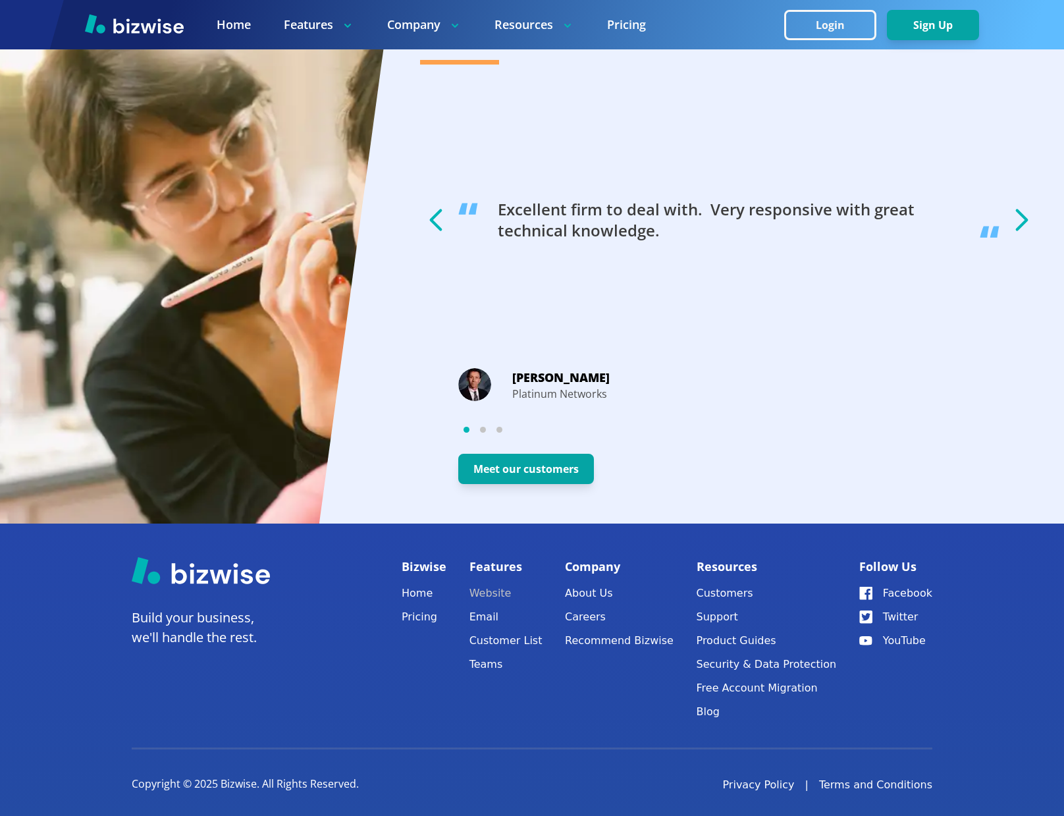
click at [506, 587] on link "Website" at bounding box center [506, 593] width 73 height 18
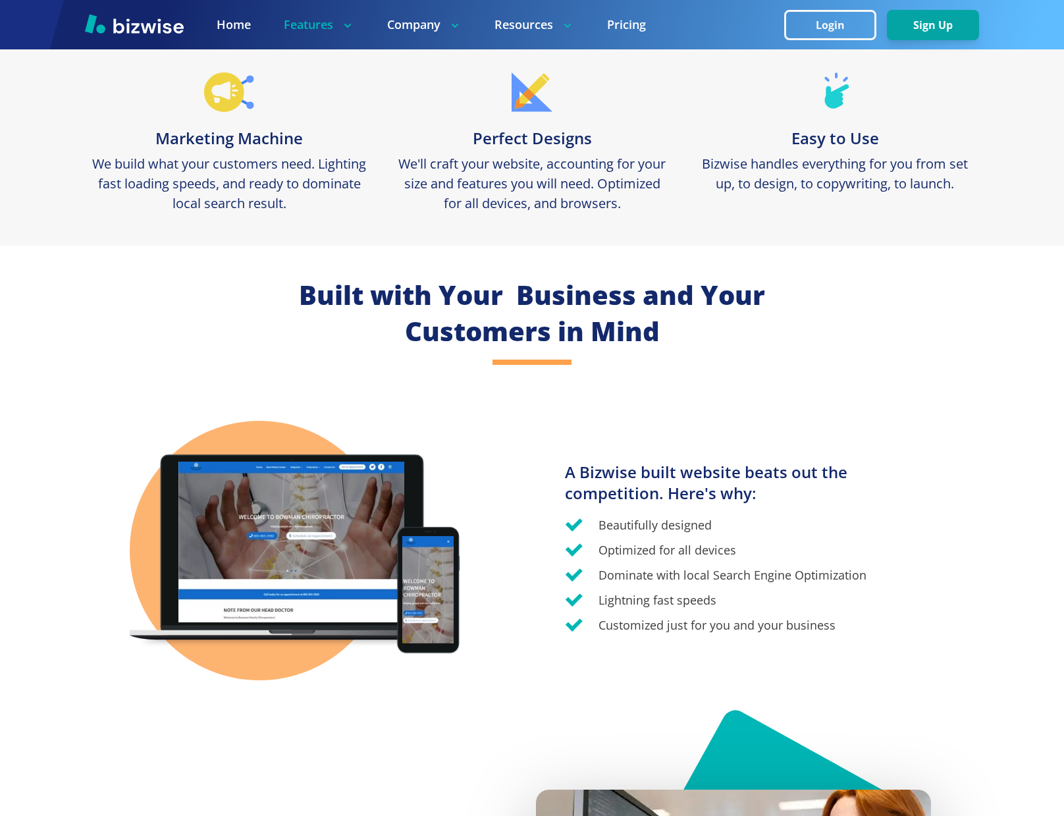
scroll to position [584, 0]
click at [354, 590] on video at bounding box center [291, 542] width 226 height 161
drag, startPoint x: 355, startPoint y: 590, endPoint x: 368, endPoint y: 592, distance: 13.3
click at [357, 591] on video at bounding box center [291, 542] width 226 height 161
click at [419, 593] on video at bounding box center [427, 589] width 51 height 107
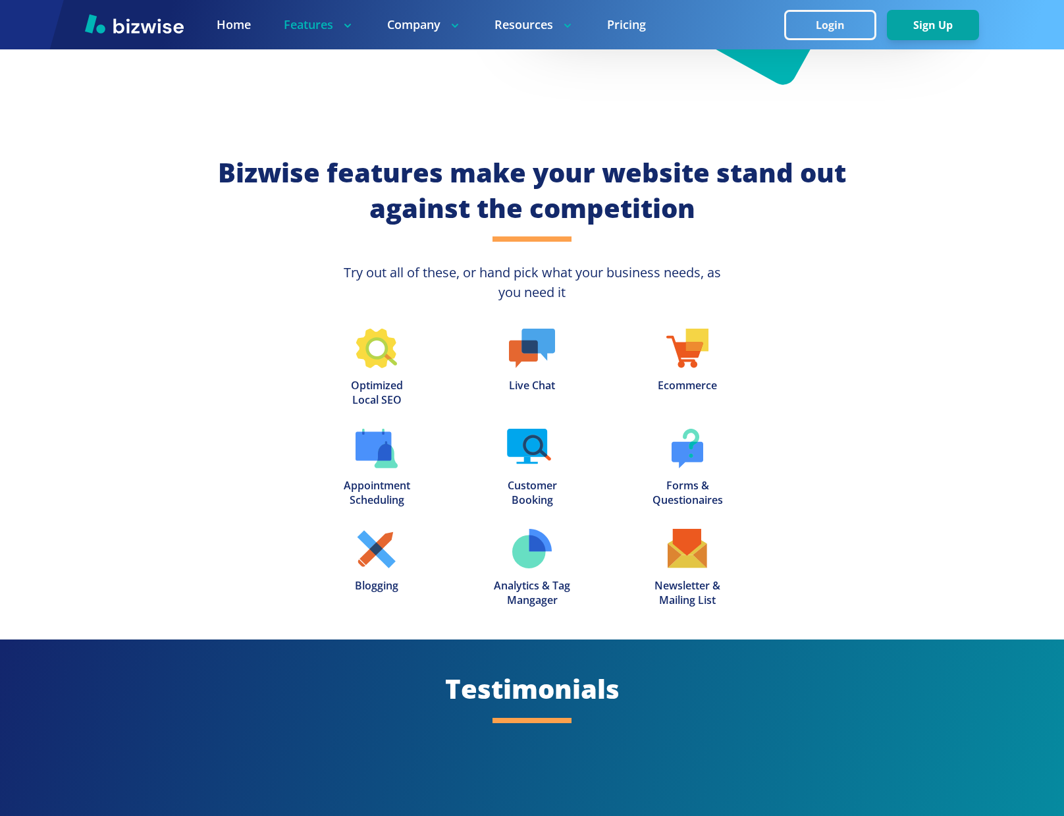
scroll to position [1629, 0]
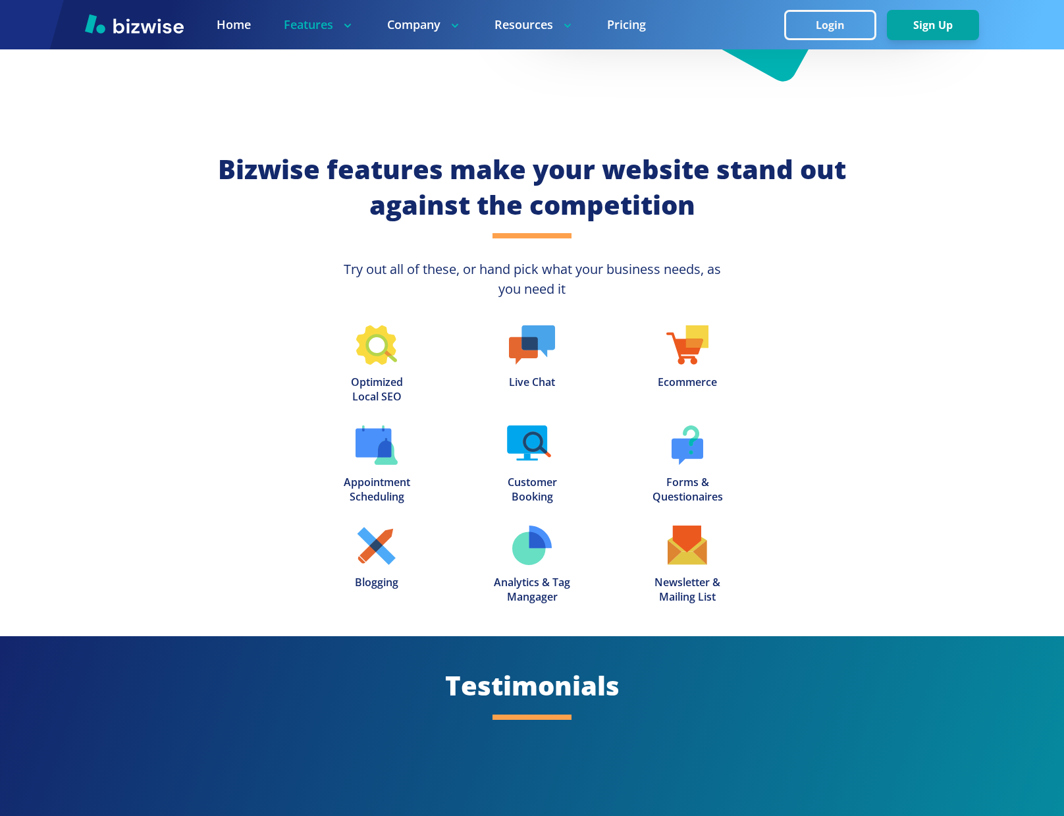
drag, startPoint x: 377, startPoint y: 389, endPoint x: 382, endPoint y: 375, distance: 15.2
click at [379, 387] on p "Optimized Local SEO" at bounding box center [377, 389] width 52 height 29
click at [379, 344] on img at bounding box center [376, 345] width 40 height 40
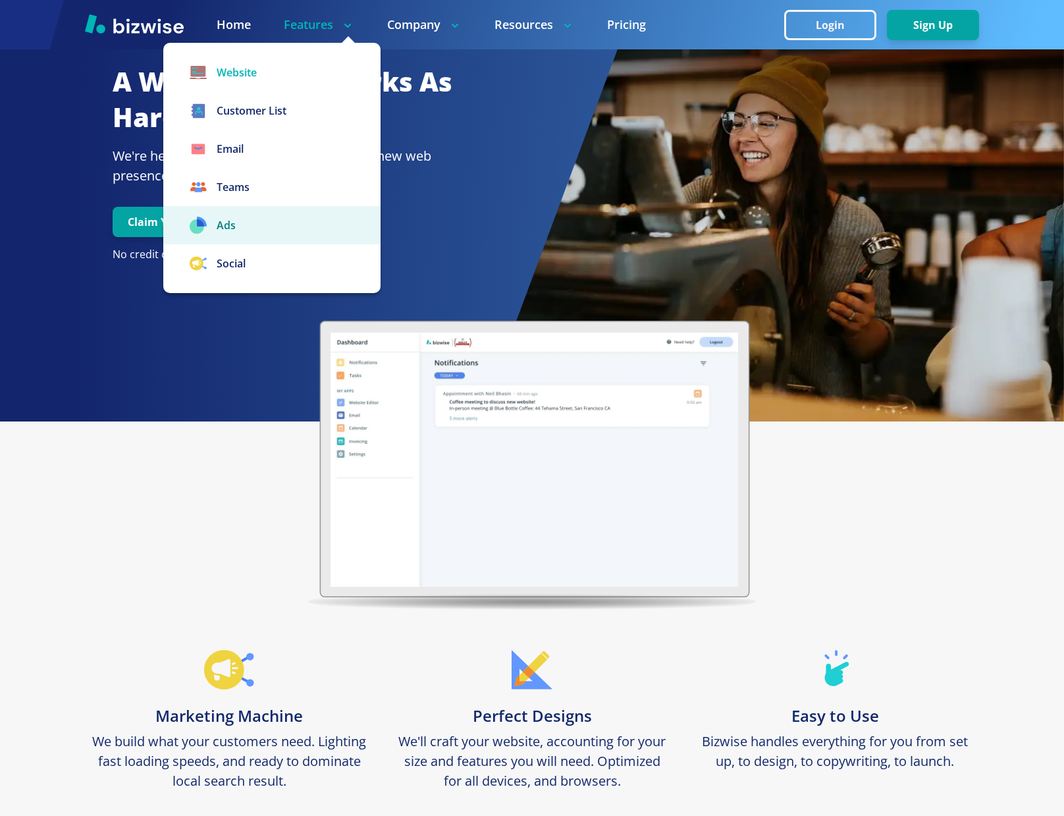
scroll to position [5, 0]
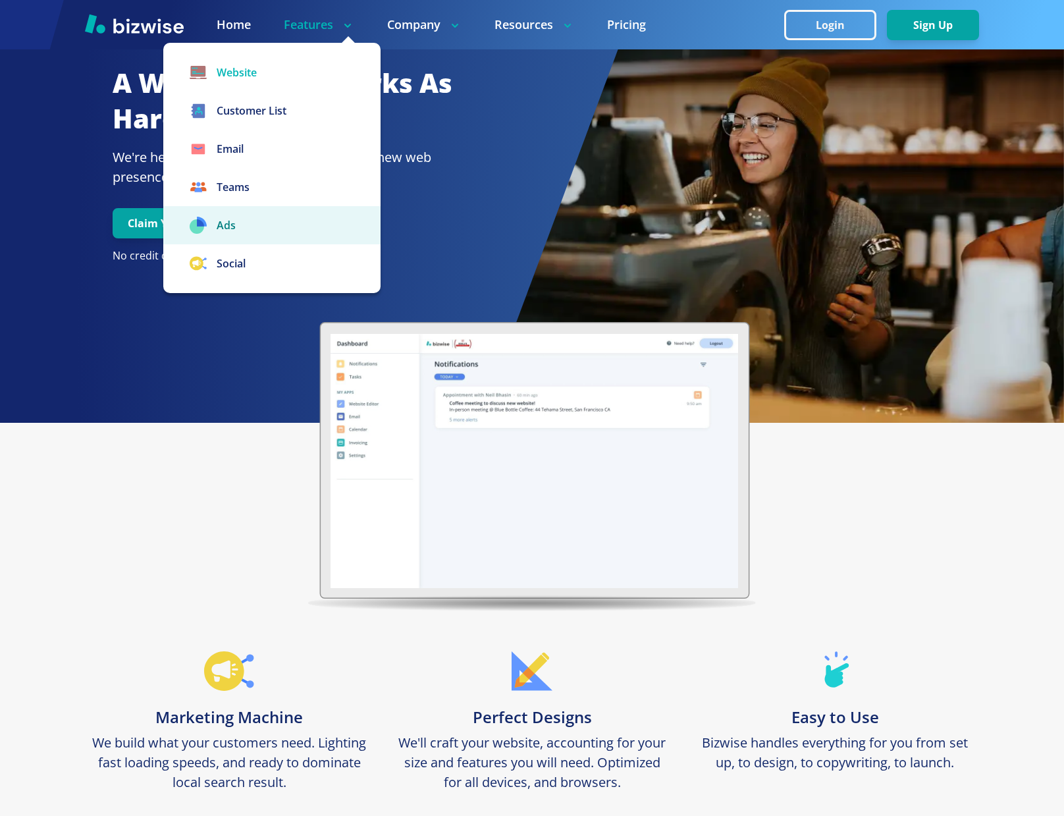
click at [205, 226] on icon at bounding box center [202, 222] width 10 height 10
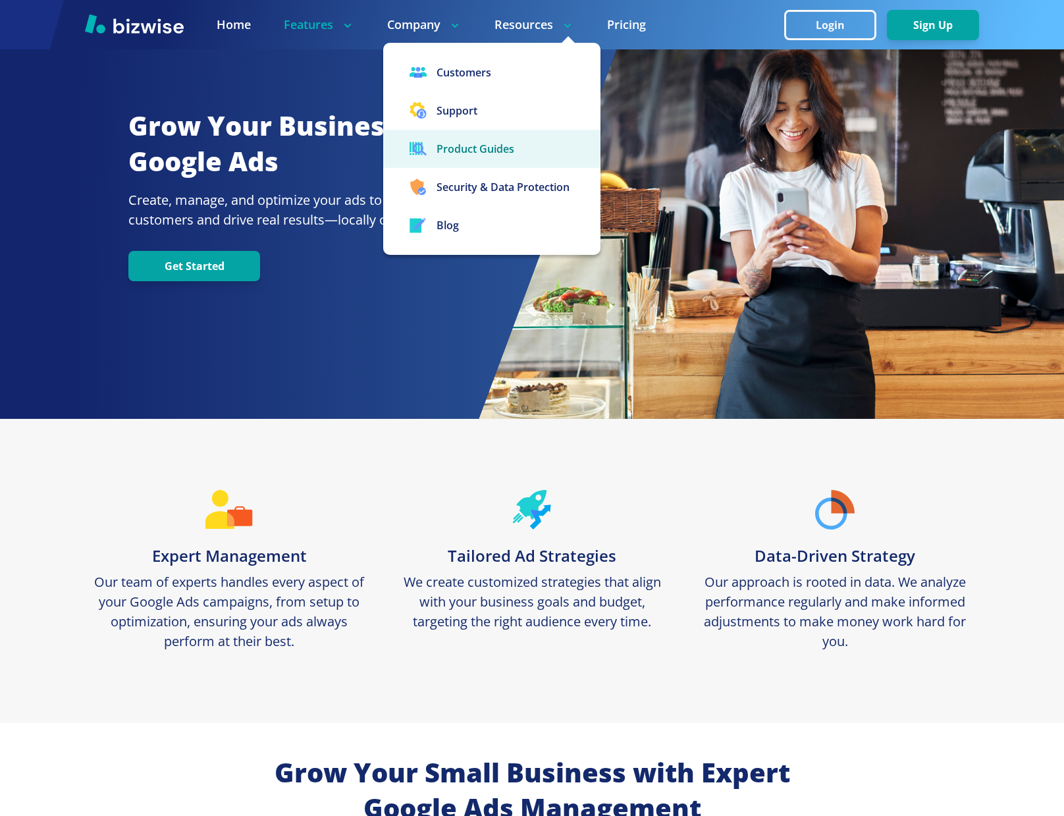
scroll to position [6, 0]
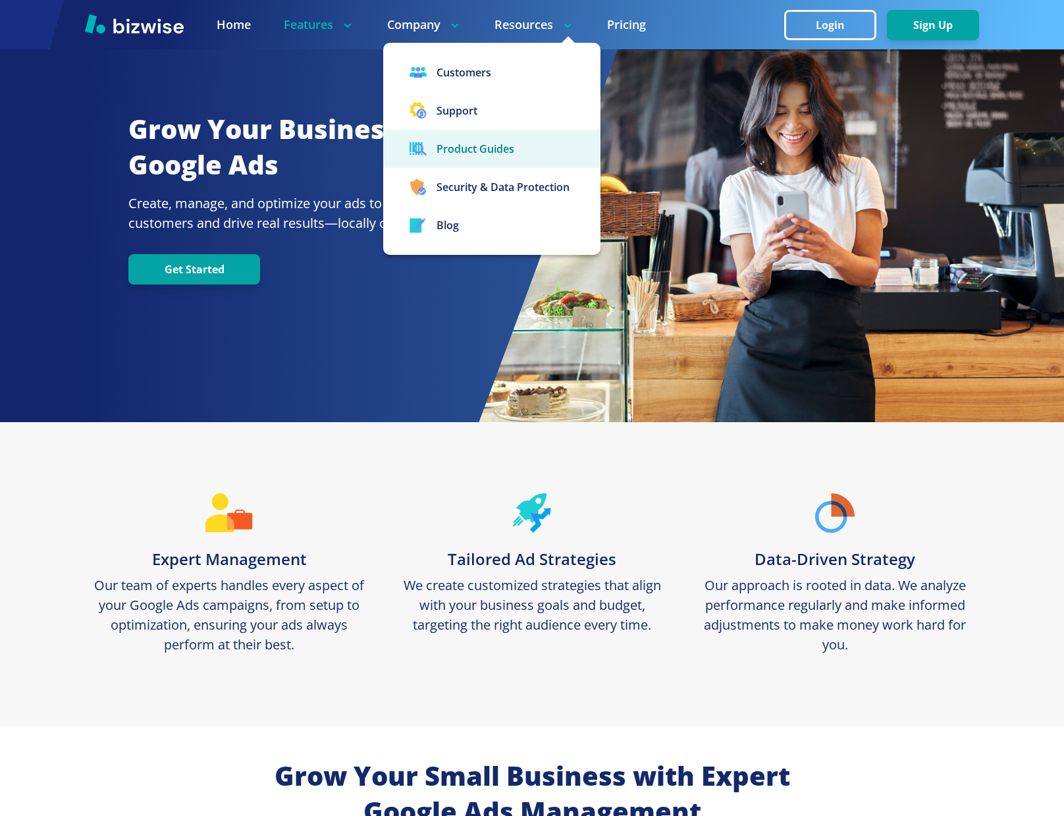
click at [502, 151] on link "Product Guides" at bounding box center [491, 149] width 217 height 38
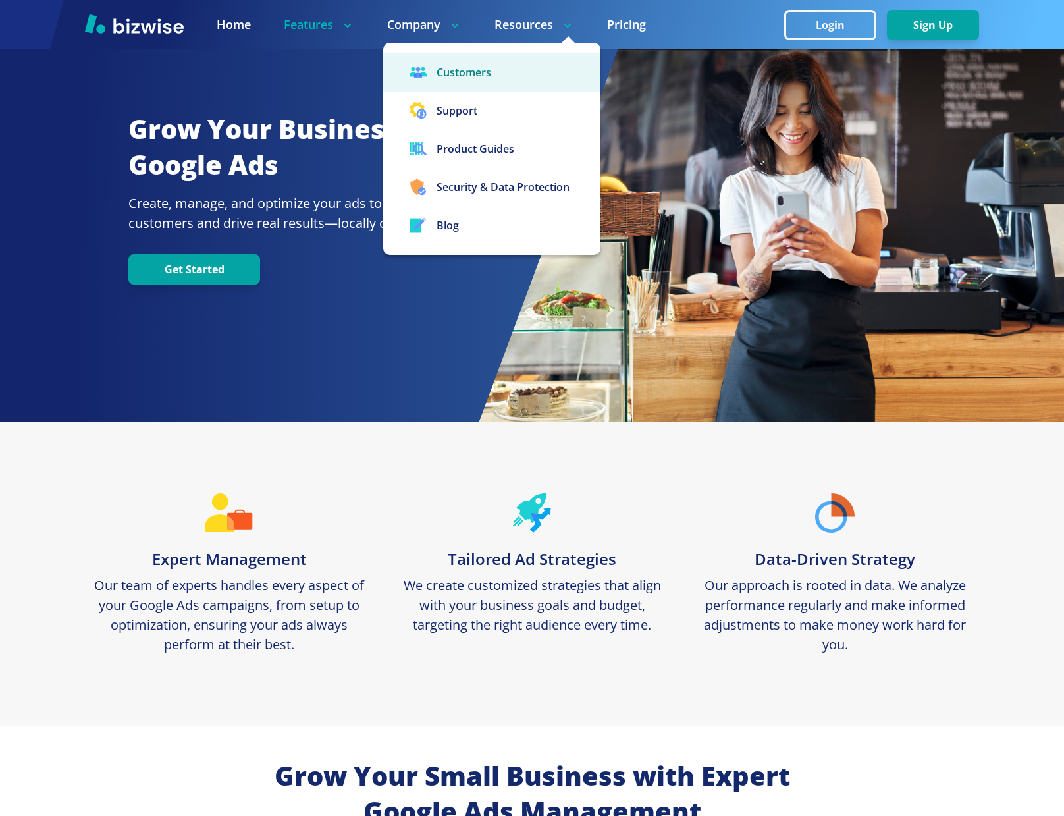
click at [477, 73] on link "Customers" at bounding box center [491, 72] width 217 height 38
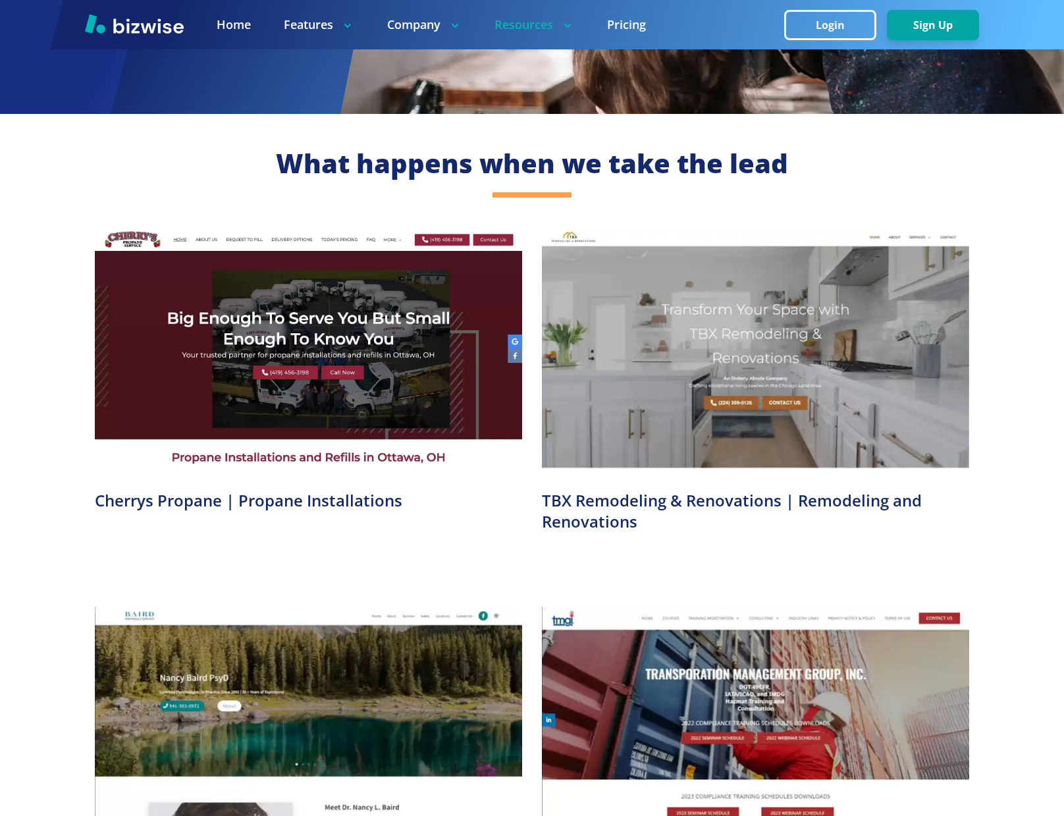
scroll to position [302, 0]
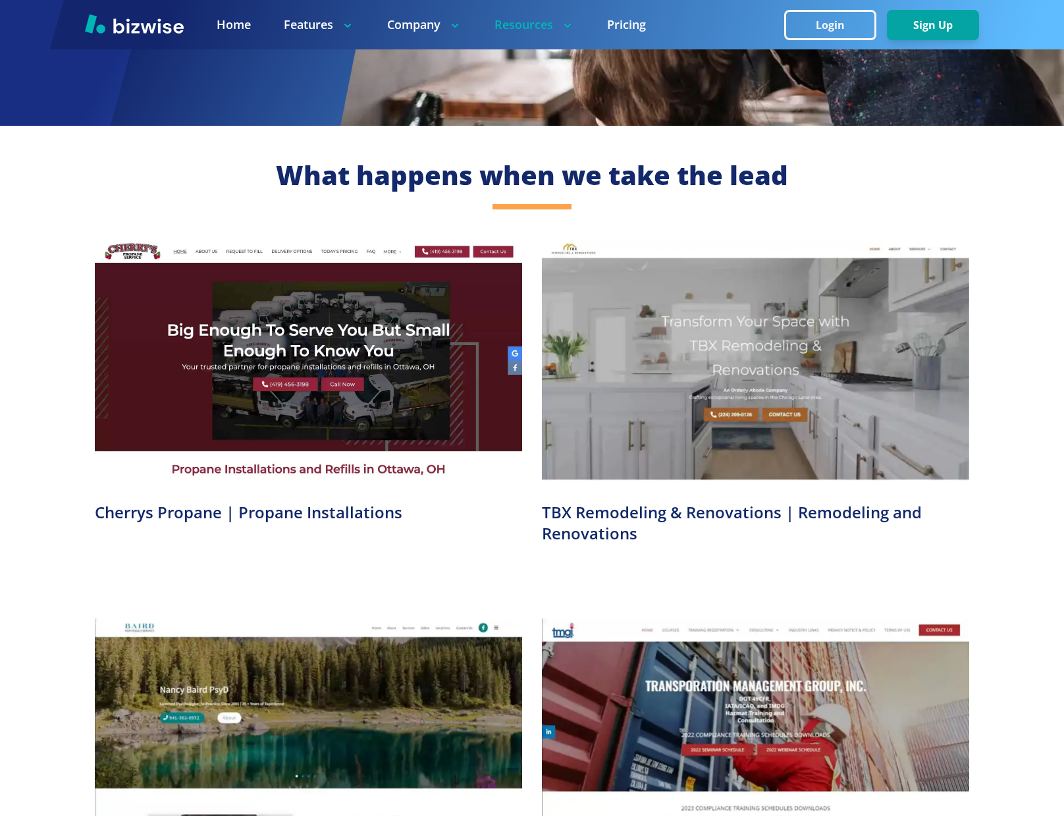
click at [271, 353] on video at bounding box center [308, 360] width 427 height 240
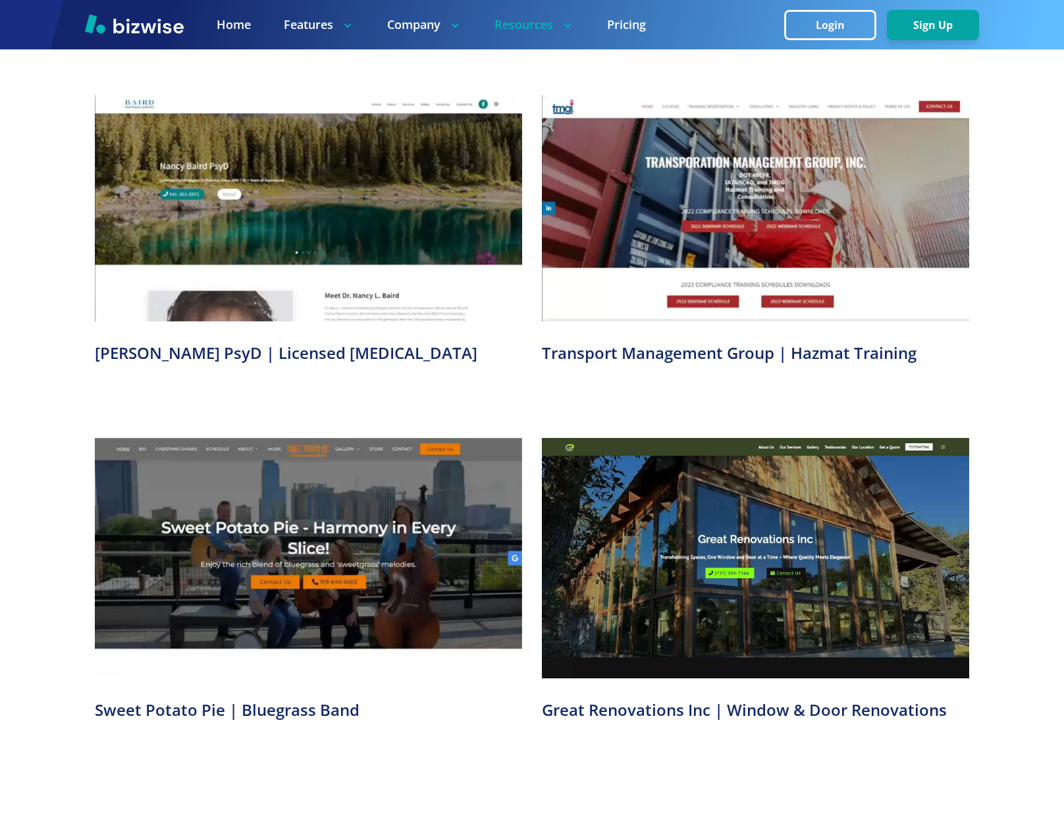
scroll to position [826, 0]
